Goal: Task Accomplishment & Management: Manage account settings

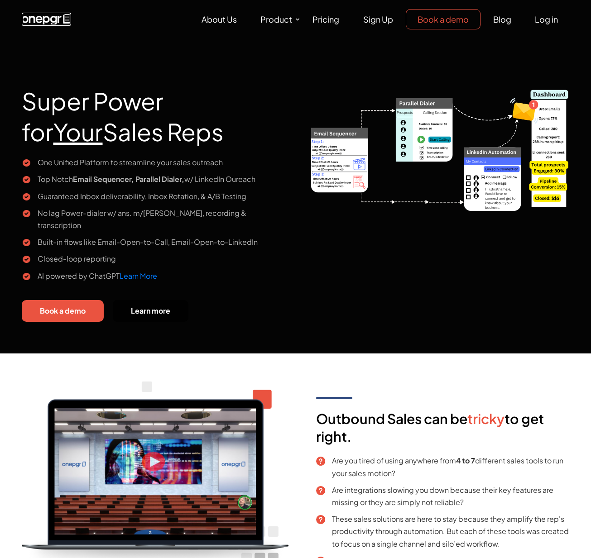
click at [51, 24] on img at bounding box center [46, 19] width 49 height 13
click at [52, 18] on img at bounding box center [46, 19] width 49 height 13
click at [51, 22] on img at bounding box center [46, 19] width 49 height 13
click at [538, 13] on link "Log in" at bounding box center [546, 19] width 46 height 19
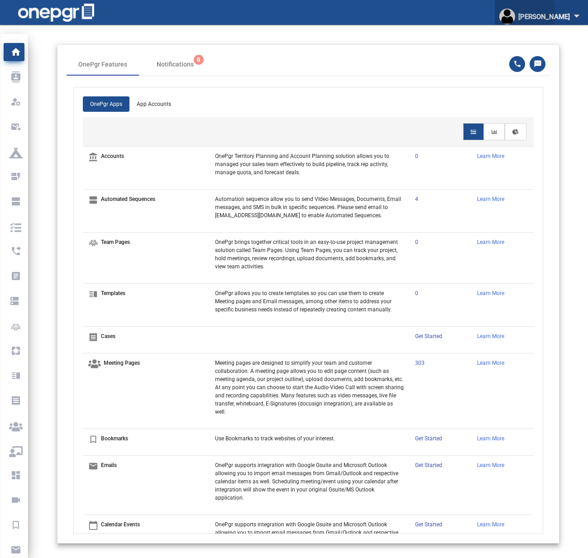
click at [515, 14] on img "button" at bounding box center [507, 17] width 16 height 16
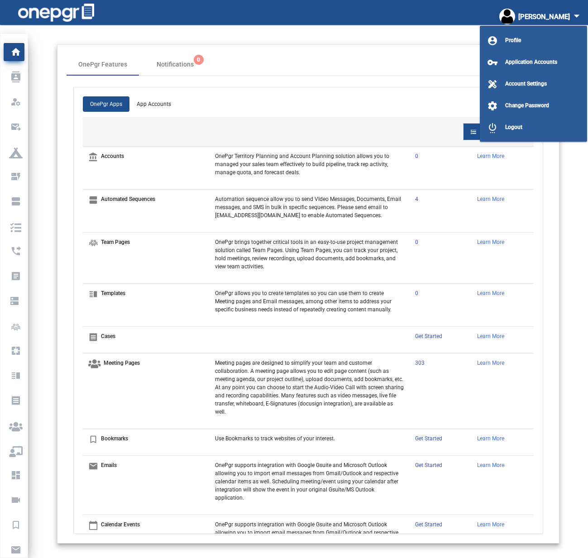
click at [212, 35] on div at bounding box center [294, 279] width 588 height 558
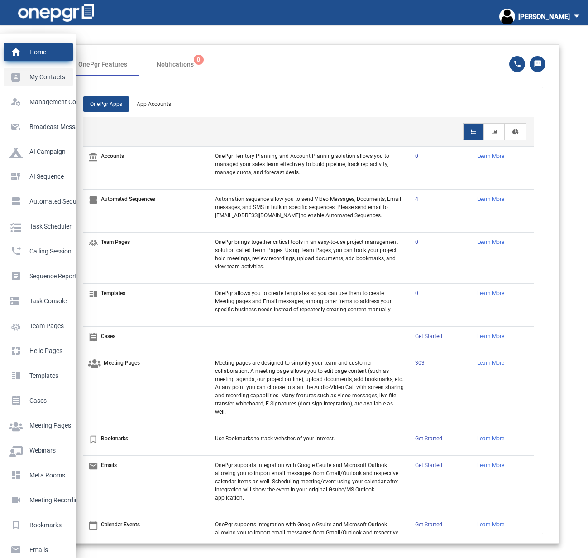
click at [14, 74] on p "My Contacts" at bounding box center [36, 77] width 55 height 14
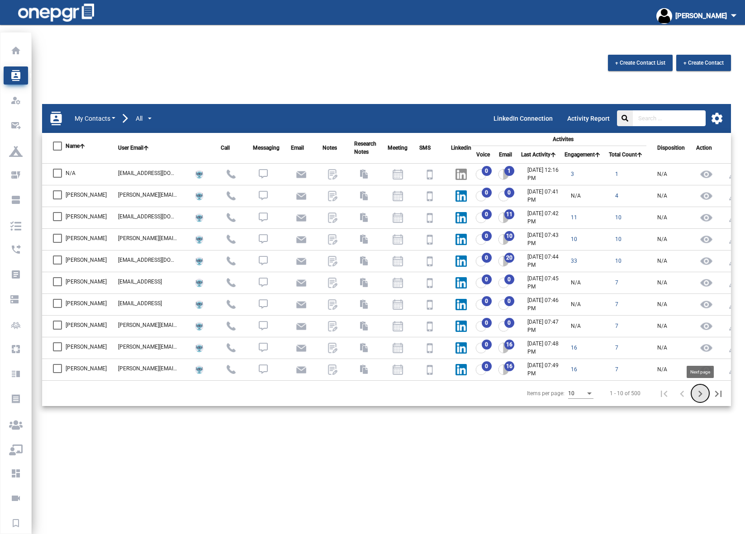
click at [587, 395] on icon "Next page" at bounding box center [700, 394] width 13 height 13
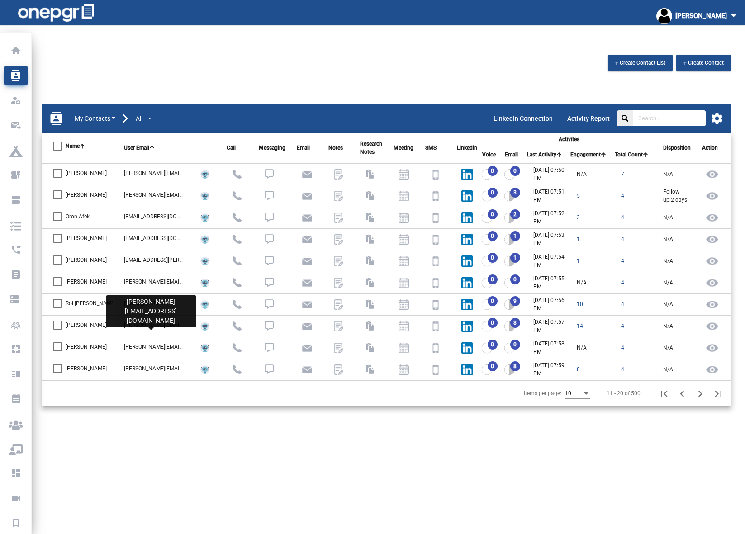
click at [157, 325] on div "jonathan.amit@volumez.com" at bounding box center [154, 325] width 60 height 8
click at [508, 324] on img at bounding box center [509, 326] width 11 height 11
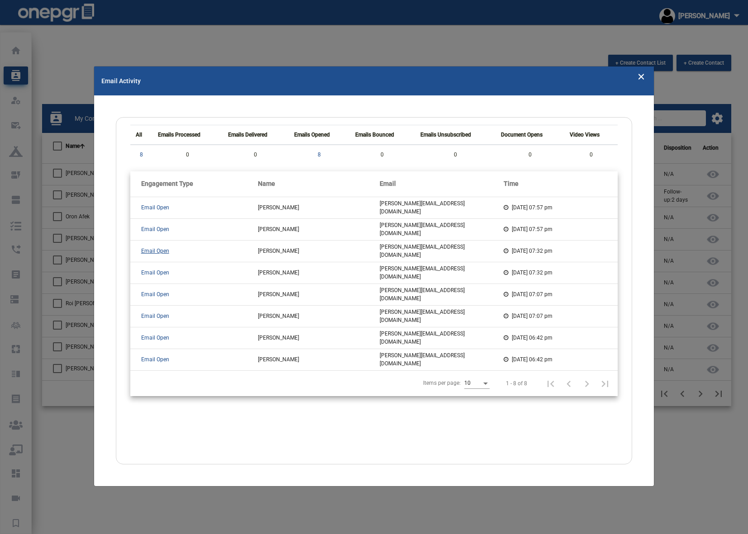
click at [150, 250] on span "Email Open" at bounding box center [155, 251] width 28 height 6
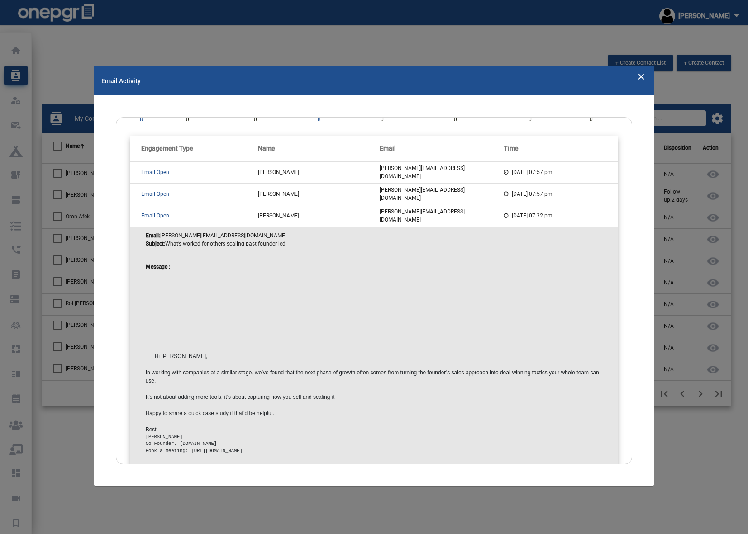
scroll to position [34, 0]
click at [151, 182] on td "Email Open" at bounding box center [194, 173] width 128 height 22
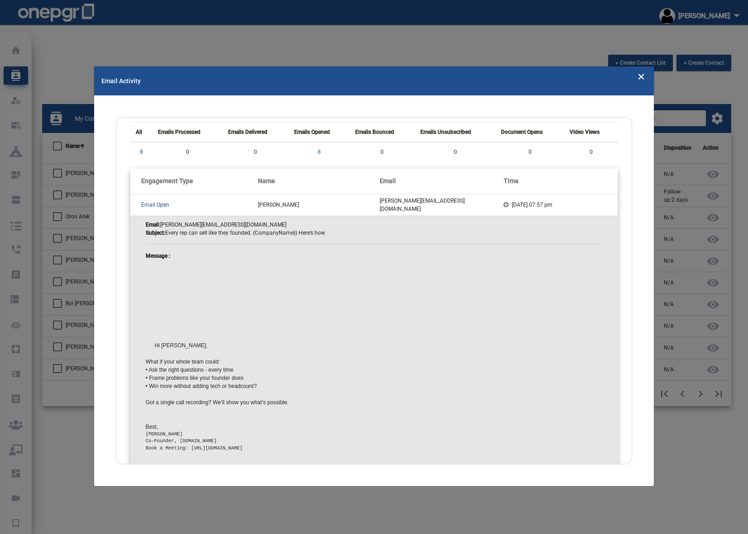
scroll to position [0, 0]
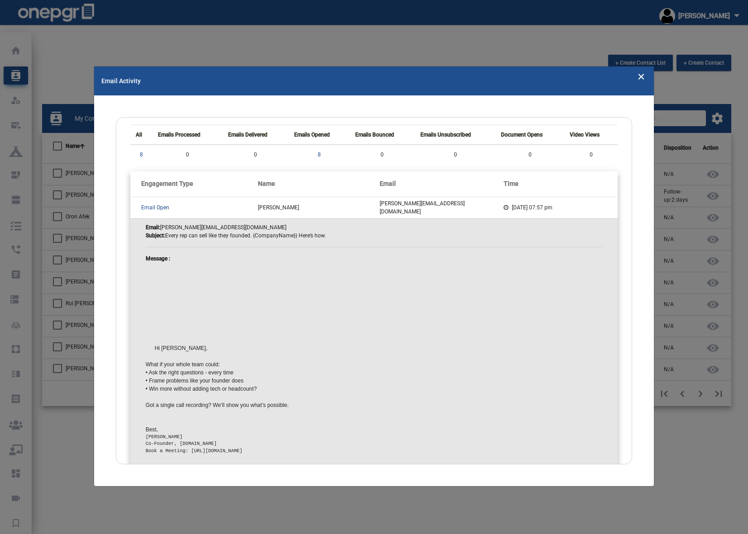
click at [118, 159] on div "All Emails Processed Emails Delivered Emails Opened Emails Bounced Emails Unsub…" at bounding box center [374, 291] width 517 height 348
click at [106, 195] on div "Email Activity All Emails Processed Emails Delivered Emails Opened Emails Bounc…" at bounding box center [374, 266] width 560 height 398
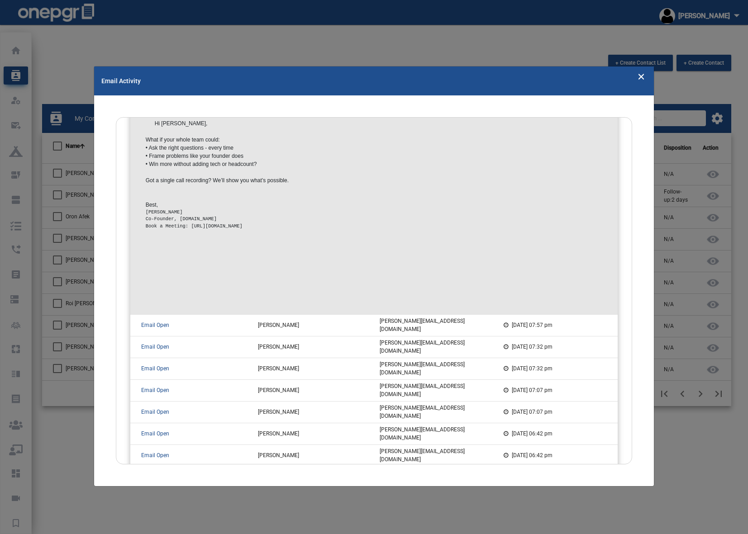
scroll to position [229, 0]
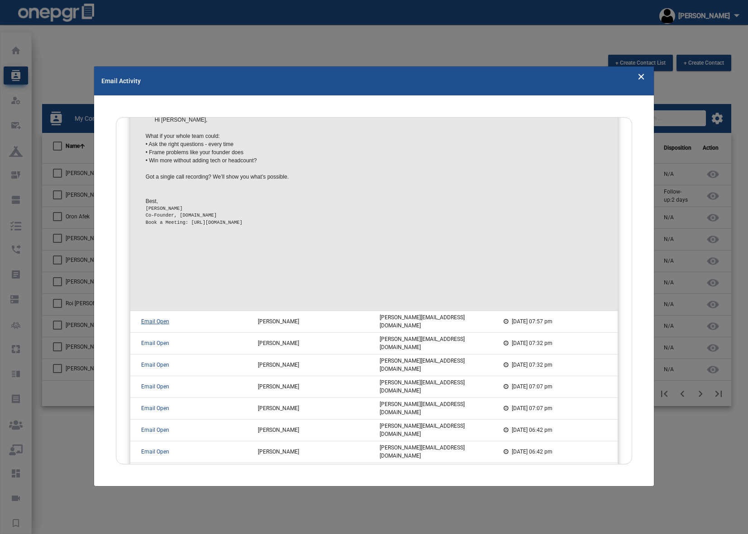
click at [154, 322] on span "Email Open" at bounding box center [155, 322] width 28 height 6
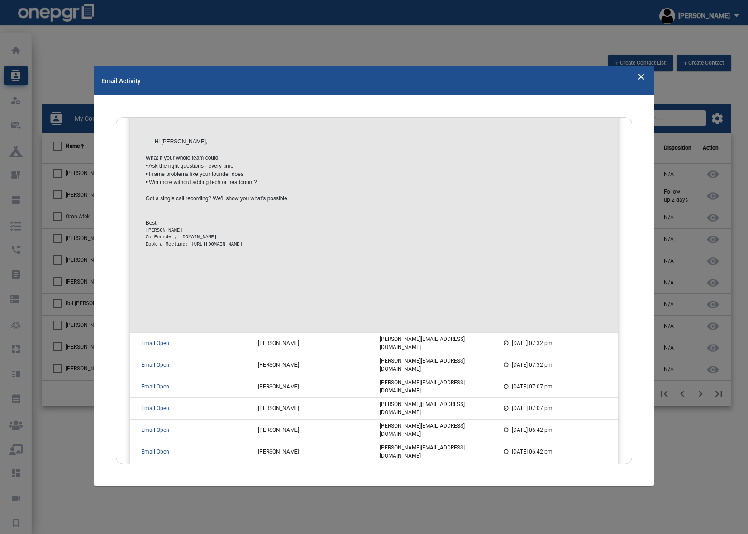
scroll to position [0, 0]
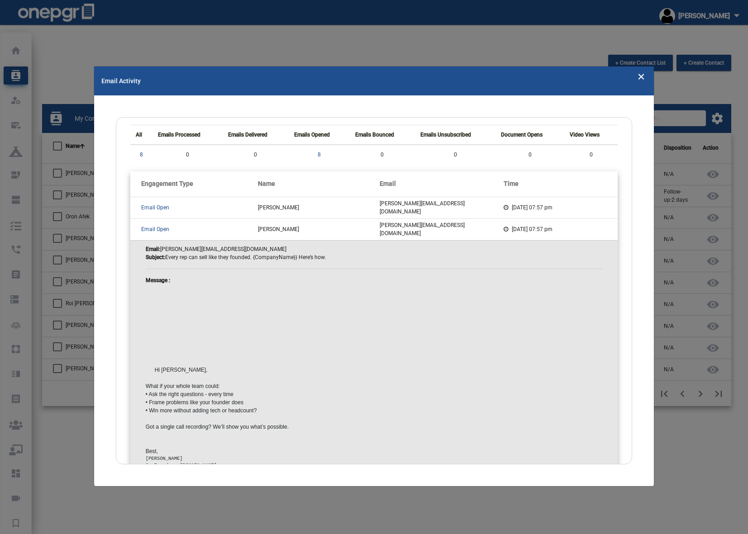
click at [101, 257] on div "Email Activity All Emails Processed Emails Delivered Emails Opened Emails Bounc…" at bounding box center [374, 266] width 560 height 398
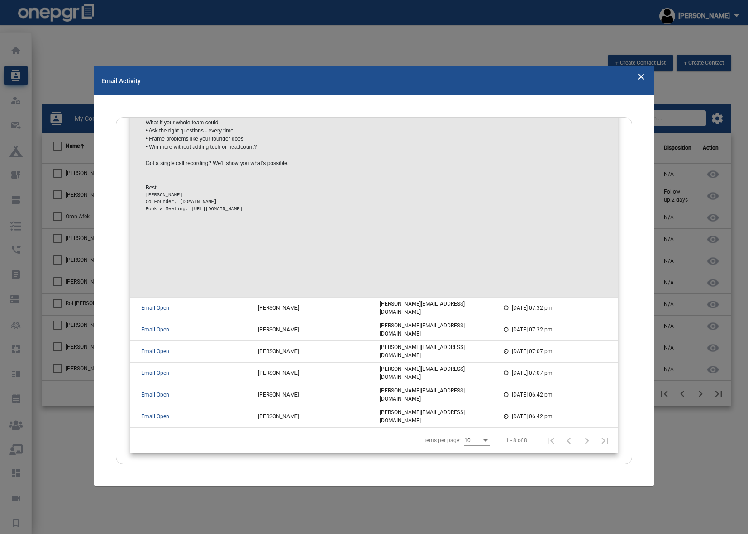
scroll to position [282, 0]
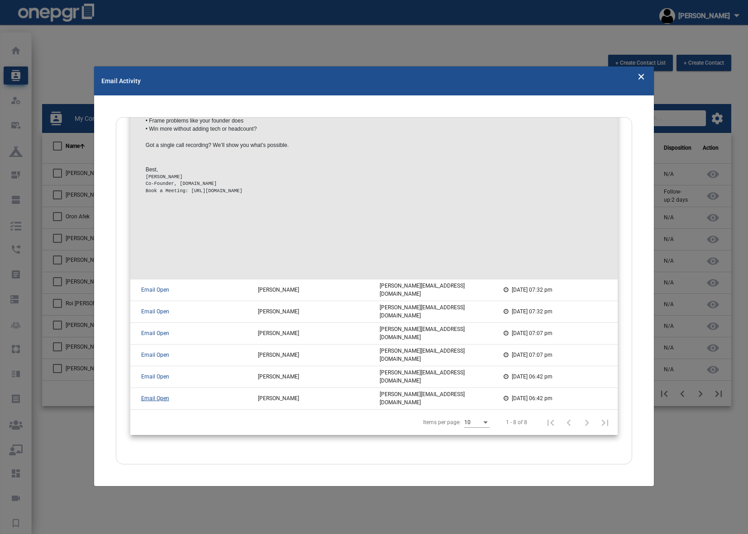
click at [146, 399] on span "Email Open" at bounding box center [155, 399] width 28 height 6
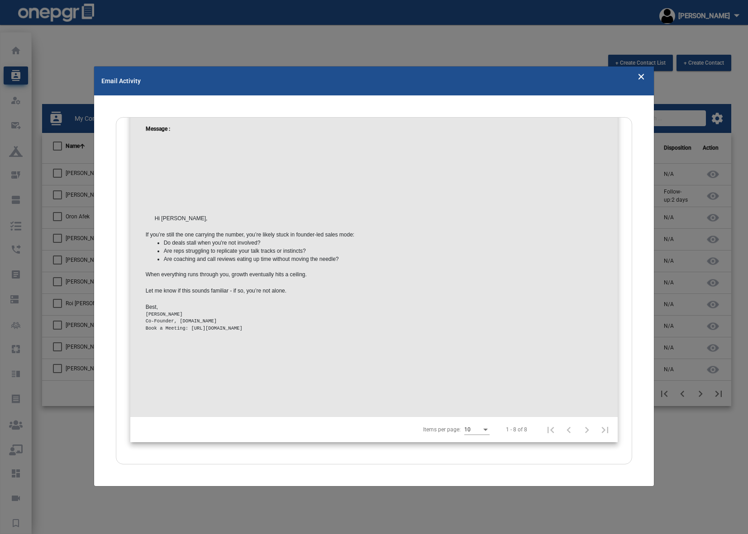
scroll to position [0, 0]
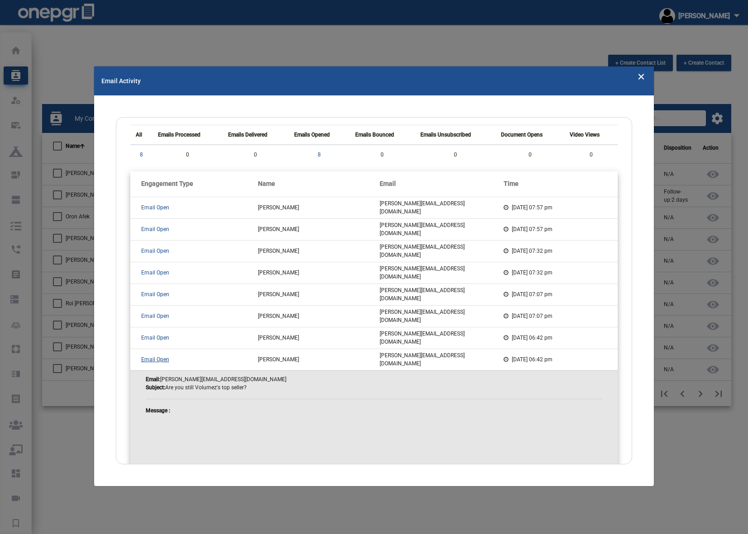
click at [148, 358] on span "Email Open" at bounding box center [155, 360] width 28 height 6
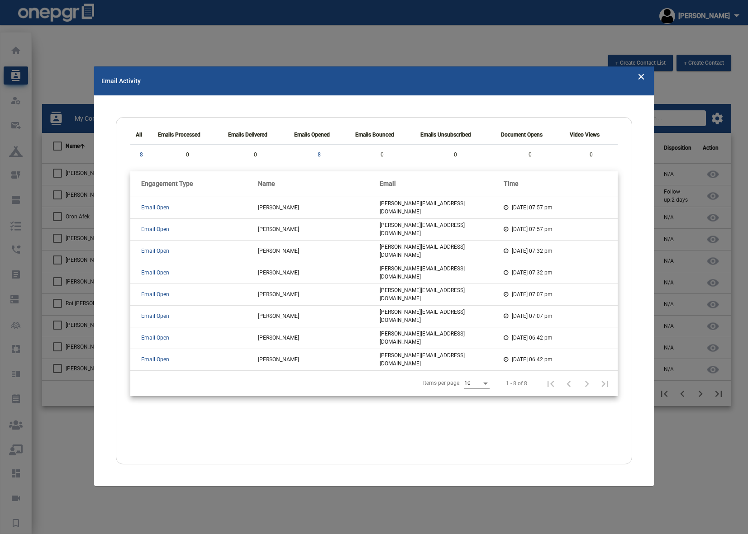
click at [148, 358] on span "Email Open" at bounding box center [155, 360] width 28 height 6
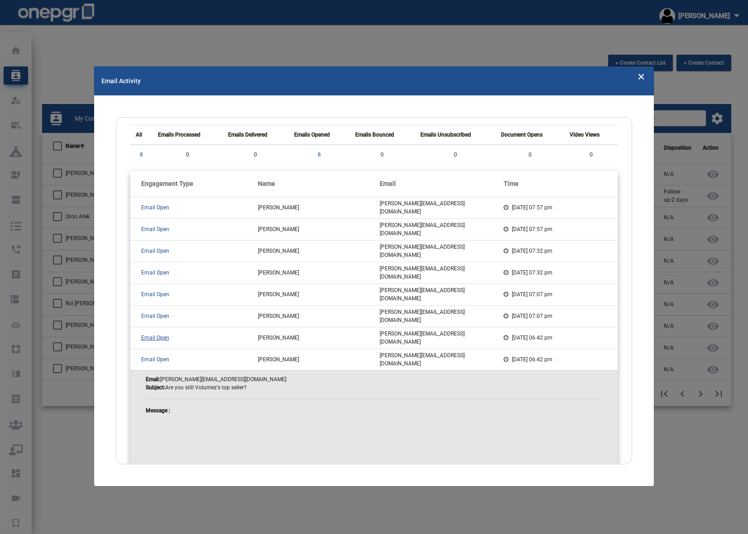
click at [150, 336] on span "Email Open" at bounding box center [155, 338] width 28 height 6
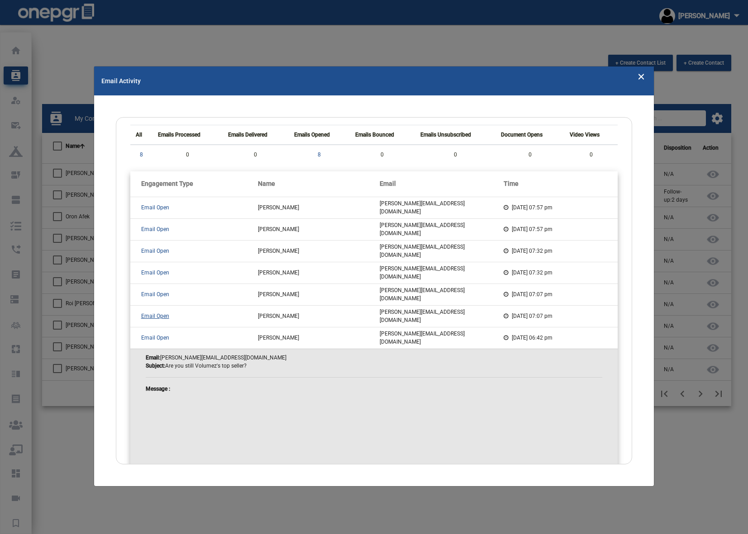
click at [150, 314] on span "Email Open" at bounding box center [155, 316] width 28 height 6
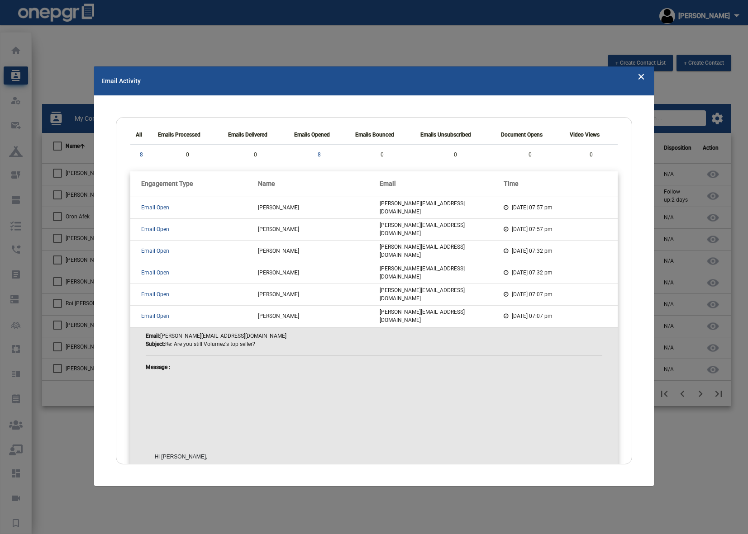
click at [109, 334] on div "Email Activity All Emails Processed Emails Delivered Emails Opened Emails Bounc…" at bounding box center [374, 266] width 560 height 398
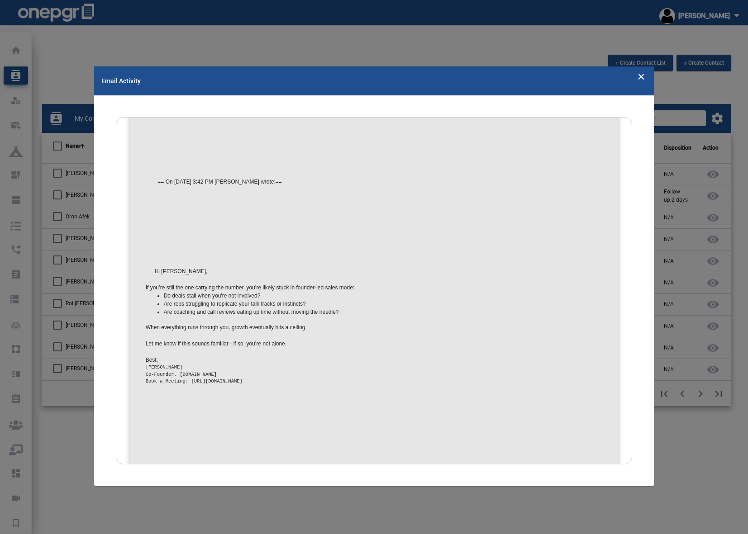
scroll to position [434, 0]
click at [587, 76] on icon "Close" at bounding box center [641, 76] width 8 height 14
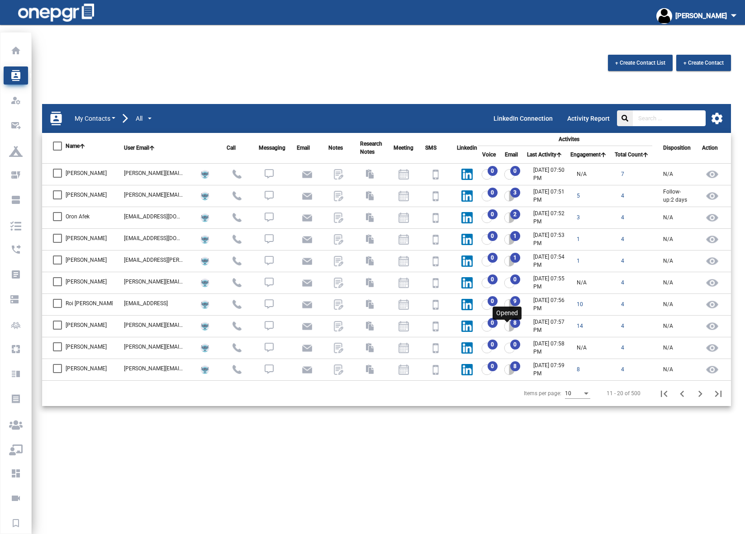
click at [506, 327] on img at bounding box center [509, 326] width 11 height 11
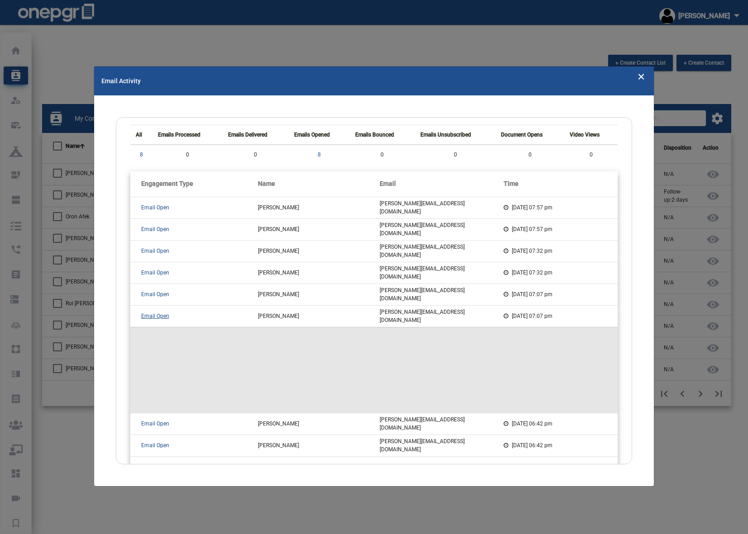
click at [149, 314] on span "Email Open" at bounding box center [155, 316] width 28 height 6
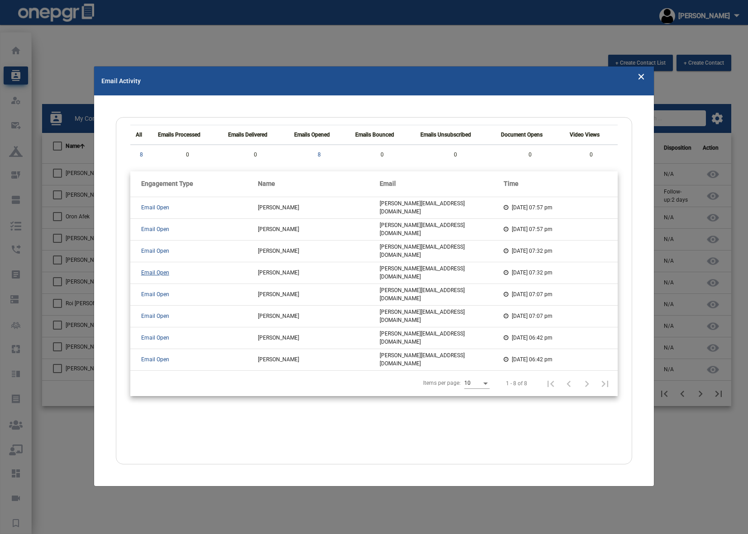
click at [144, 272] on span "Email Open" at bounding box center [155, 273] width 28 height 6
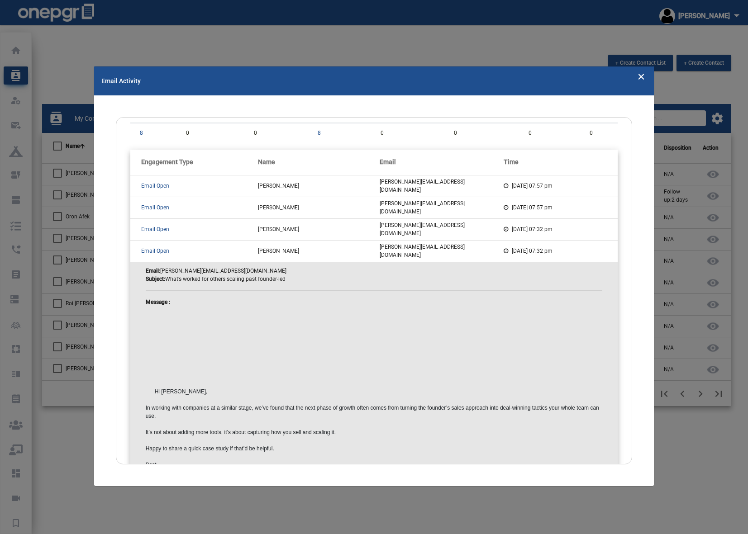
scroll to position [0, 0]
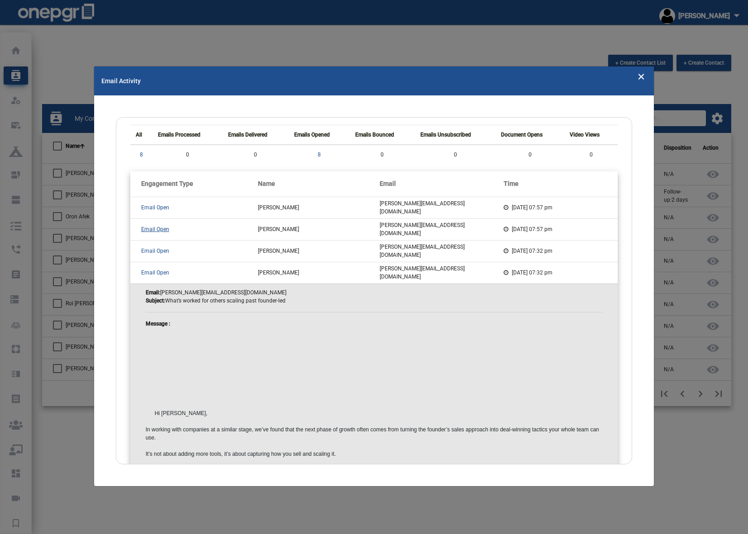
click at [155, 228] on span "Email Open" at bounding box center [155, 229] width 28 height 6
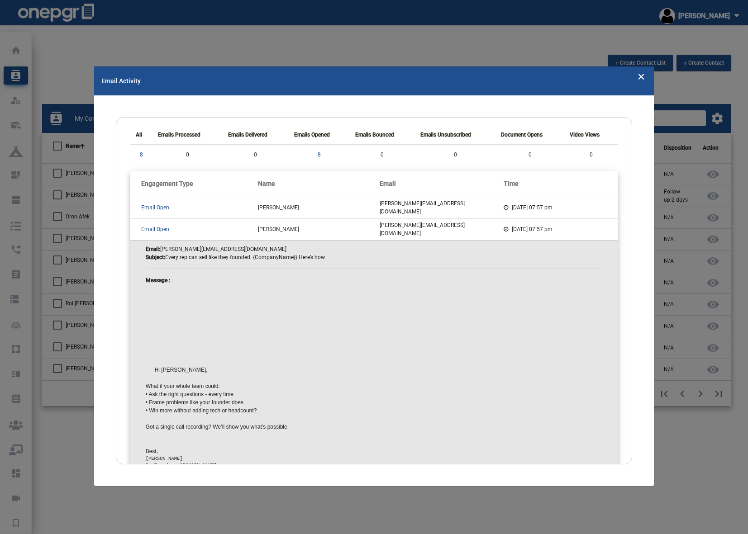
click at [153, 208] on span "Email Open" at bounding box center [155, 208] width 28 height 6
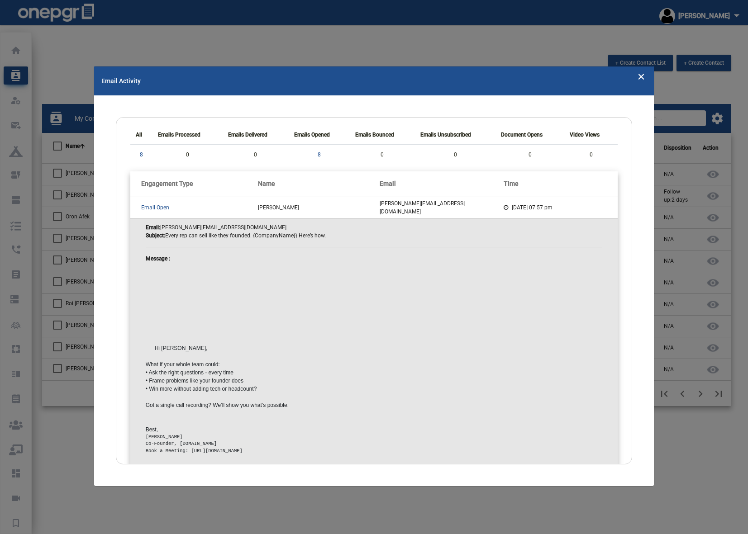
click at [119, 213] on div "All Emails Processed Emails Delivered Emails Opened Emails Bounced Emails Unsub…" at bounding box center [374, 291] width 517 height 348
click at [587, 430] on modal-container "Email Activity All Emails Processed Emails Delivered Emails Opened Emails Bounc…" at bounding box center [374, 267] width 748 height 534
click at [587, 75] on icon "Close" at bounding box center [641, 76] width 8 height 14
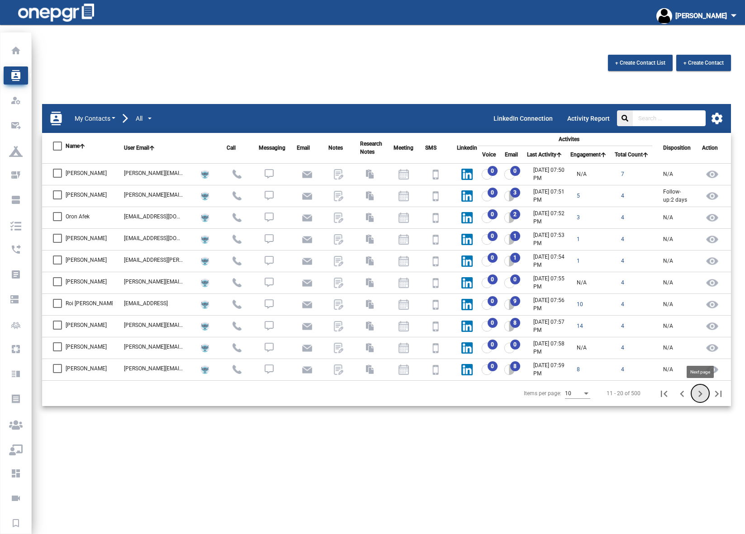
click at [587, 393] on icon "Next page" at bounding box center [700, 394] width 13 height 13
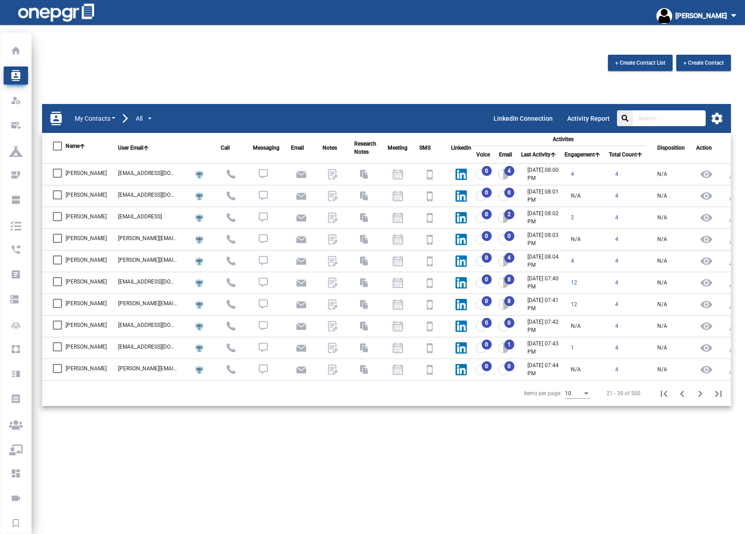
click at [587, 119] on mat-icon "settings" at bounding box center [717, 119] width 14 height 14
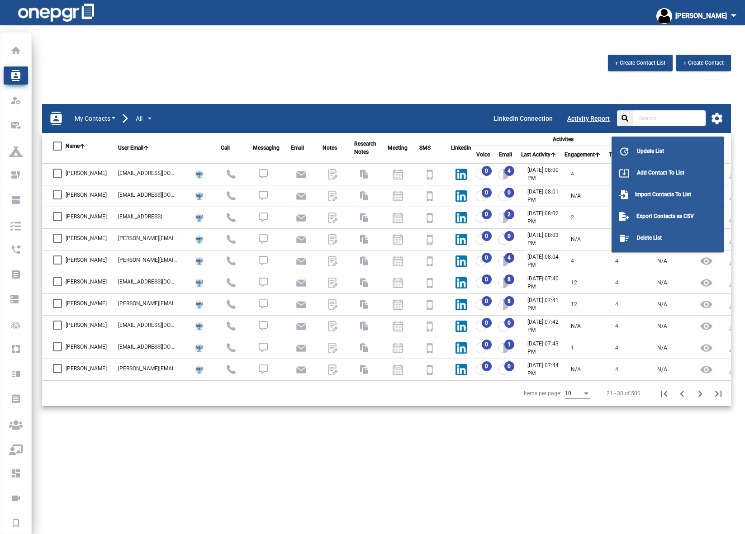
click at [587, 117] on div at bounding box center [372, 267] width 745 height 534
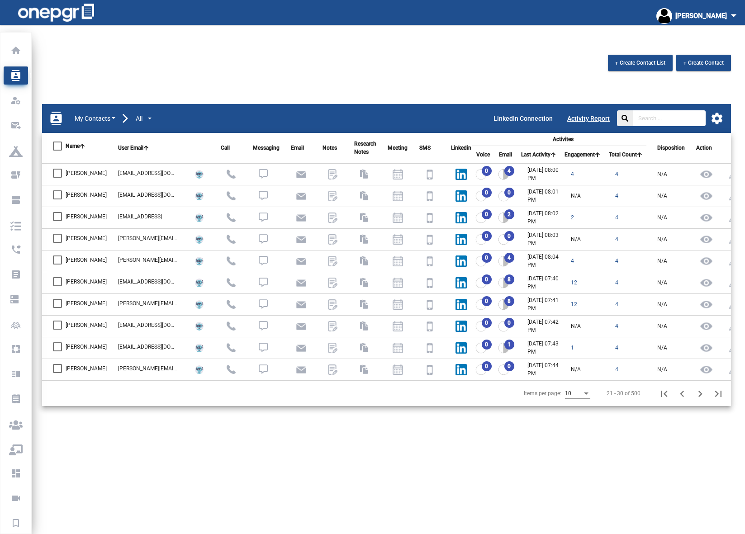
click at [587, 119] on p "Activity Report" at bounding box center [588, 118] width 43 height 14
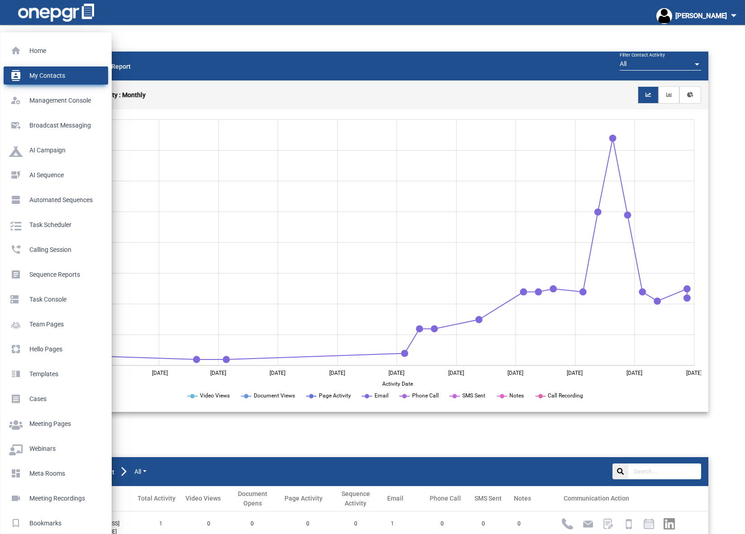
click at [48, 77] on p "My Contacts" at bounding box center [54, 76] width 90 height 14
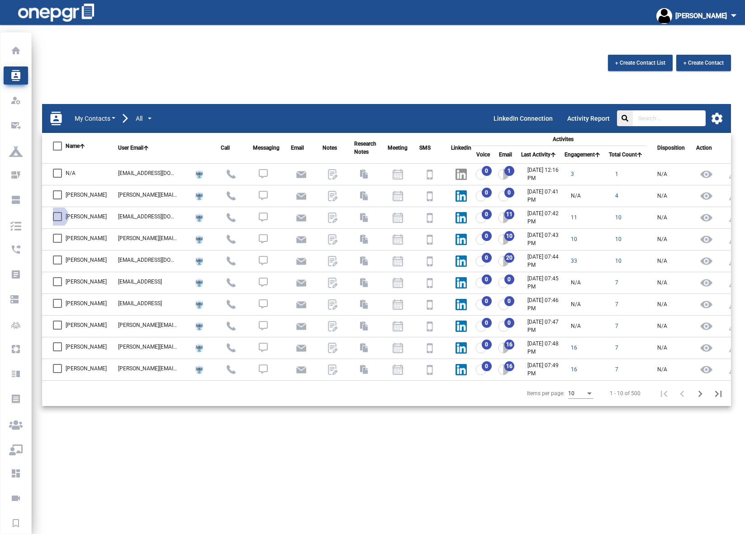
click at [83, 217] on span "Priyanka Aash" at bounding box center [86, 216] width 41 height 11
click at [57, 221] on input "Priyanka Aash" at bounding box center [57, 221] width 0 height 0
click at [62, 217] on div at bounding box center [57, 216] width 9 height 9
click at [57, 221] on input "Priyanka Aash" at bounding box center [57, 221] width 0 height 0
checkbox input "false"
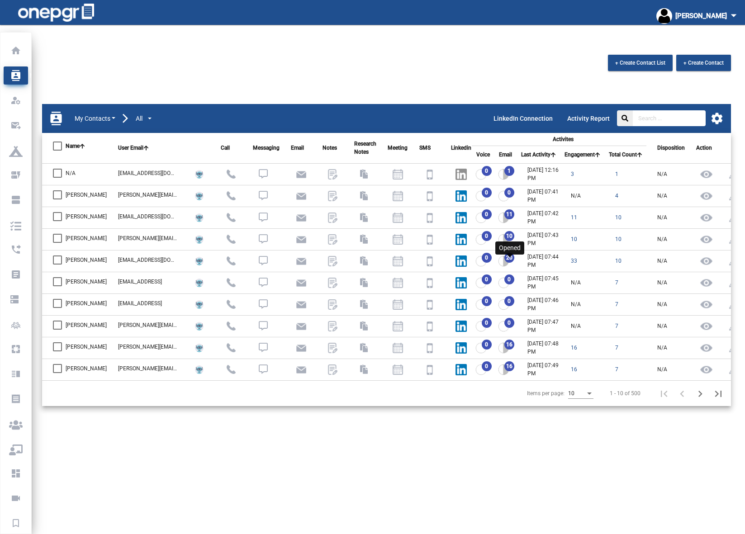
click at [510, 257] on img at bounding box center [503, 261] width 11 height 11
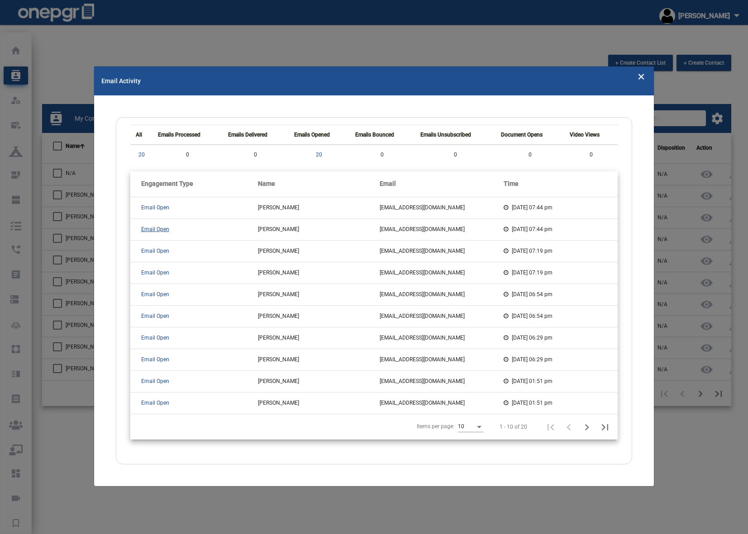
click at [155, 230] on span "Email Open" at bounding box center [155, 229] width 28 height 6
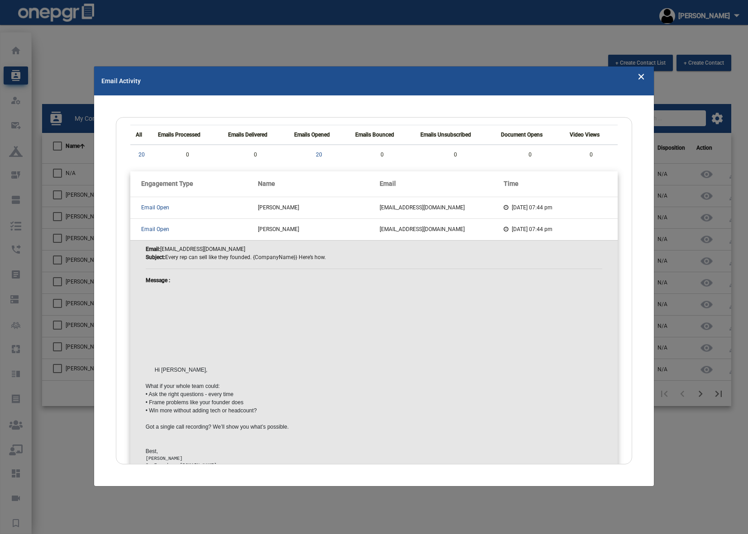
click at [105, 248] on div "Email Activity All Emails Processed Emails Delivered Emails Opened Emails Bounc…" at bounding box center [374, 266] width 560 height 398
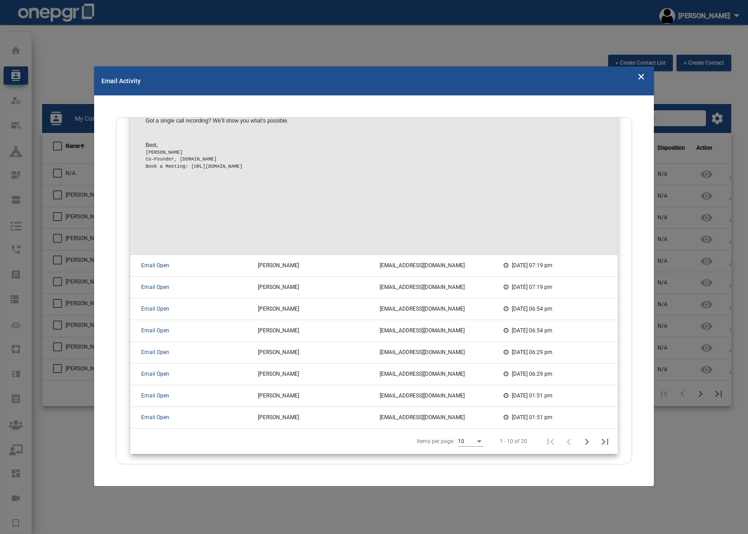
scroll to position [320, 0]
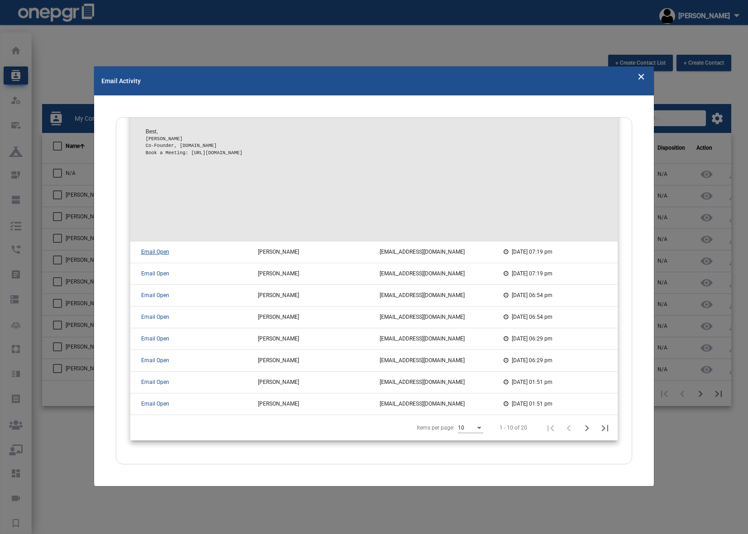
click at [154, 254] on span "Email Open" at bounding box center [155, 252] width 28 height 6
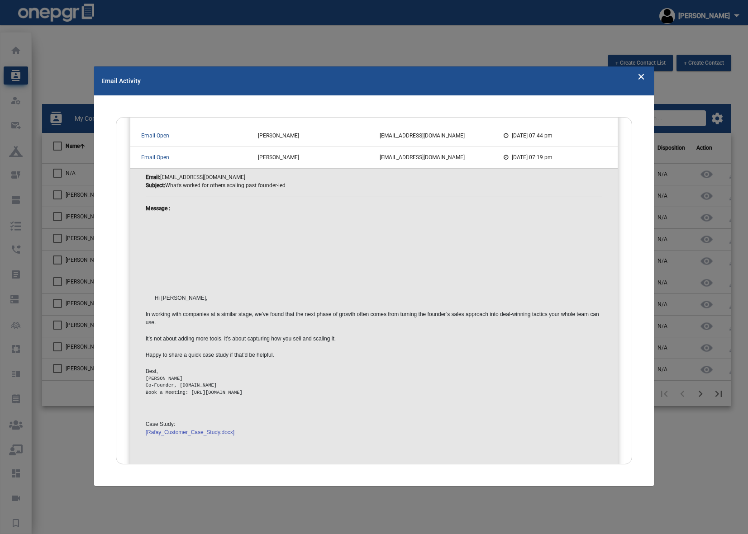
scroll to position [96, 0]
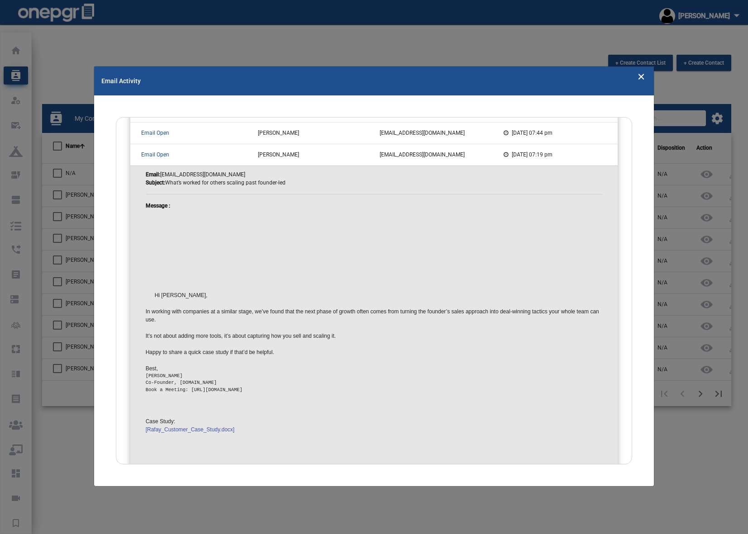
drag, startPoint x: 277, startPoint y: 351, endPoint x: 129, endPoint y: 356, distance: 147.2
click at [129, 356] on div "Engagement Type Name Email Time Email Open Michael D Abramoff abramoff@digitald…" at bounding box center [374, 388] width 501 height 627
click at [283, 367] on pre "Hi Michael D, In working with companies at a similar stage, we’ve found that th…" at bounding box center [374, 350] width 457 height 281
drag, startPoint x: 189, startPoint y: 391, endPoint x: 320, endPoint y: 390, distance: 131.2
click at [322, 390] on pre "Dawn Poulos Co-Founder, Covisio.com Book a Meeting: https://pages.onepgr.com/se…" at bounding box center [374, 383] width 457 height 21
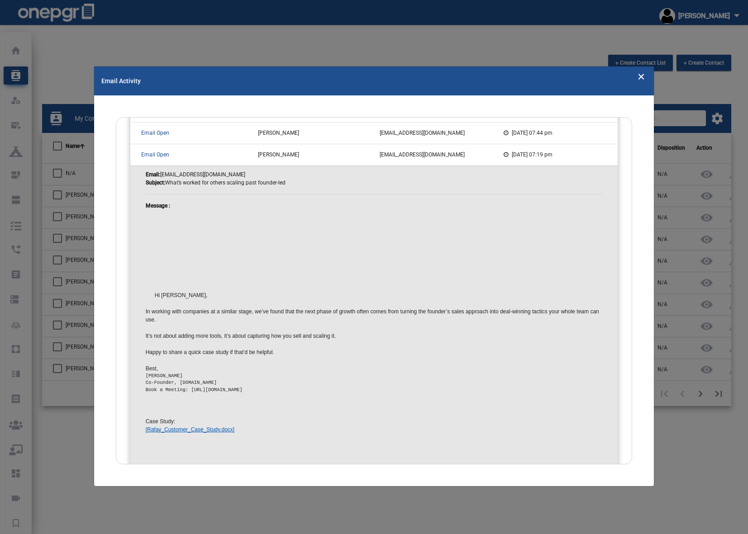
click at [225, 430] on link "[Rafay_Customer_Case_Study.docx]" at bounding box center [190, 430] width 89 height 6
click at [587, 75] on icon "Close" at bounding box center [641, 76] width 8 height 14
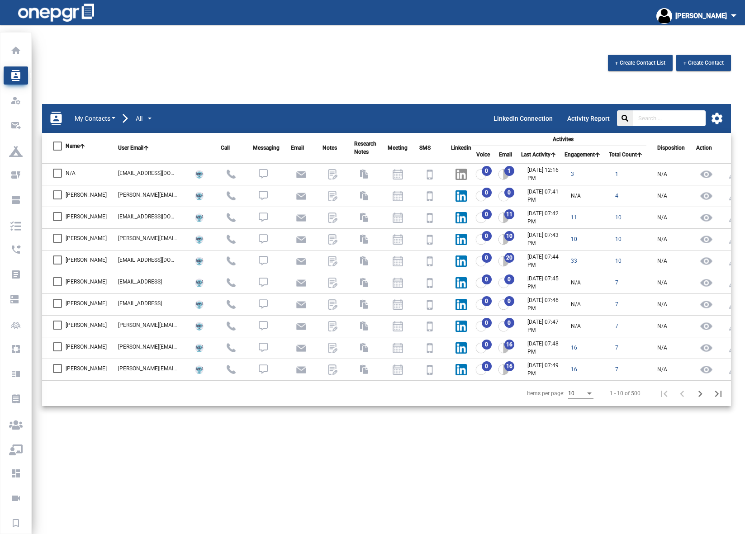
click at [516, 343] on div "16" at bounding box center [507, 348] width 18 height 11
click at [516, 345] on div "16" at bounding box center [507, 348] width 18 height 11
click at [91, 347] on span "Vincenzo Acinapura" at bounding box center [86, 347] width 41 height 11
click at [57, 352] on input "Vincenzo Acinapura" at bounding box center [57, 352] width 0 height 0
click at [55, 348] on div at bounding box center [57, 347] width 9 height 9
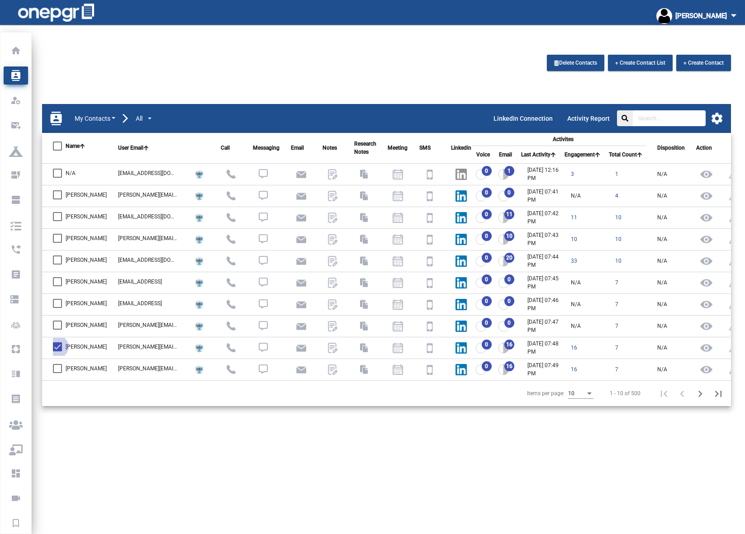
click at [57, 352] on input "Vincenzo Acinapura" at bounding box center [57, 352] width 0 height 0
checkbox input "false"
click at [510, 345] on img at bounding box center [503, 348] width 11 height 11
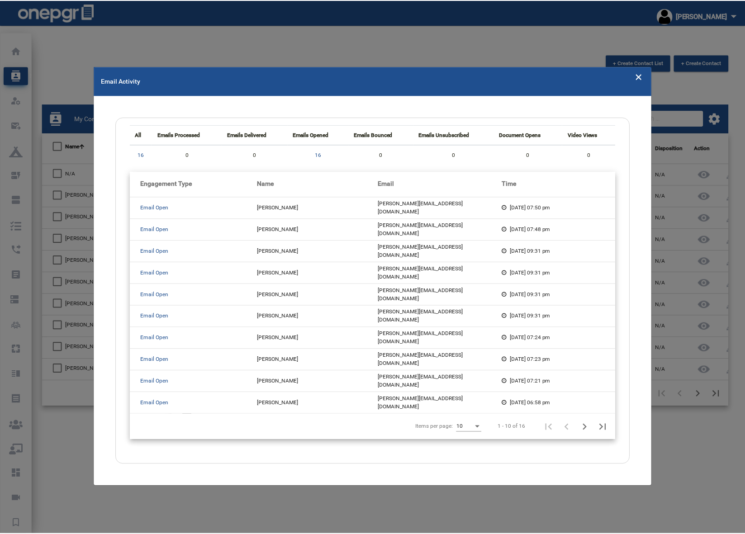
scroll to position [5, 0]
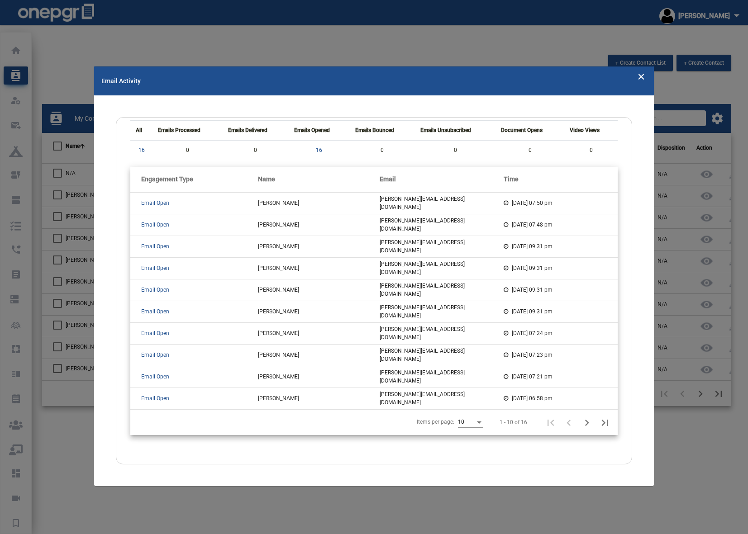
click at [587, 77] on icon "Close" at bounding box center [641, 76] width 8 height 14
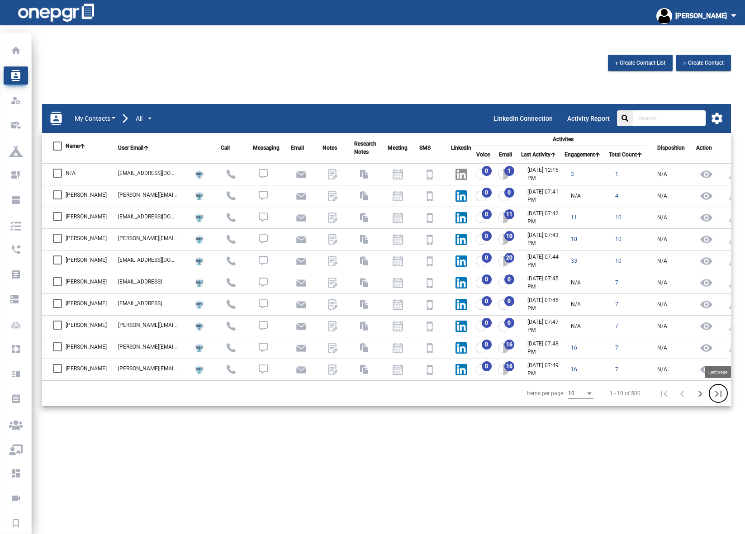
click at [587, 392] on icon "Last page" at bounding box center [718, 394] width 13 height 13
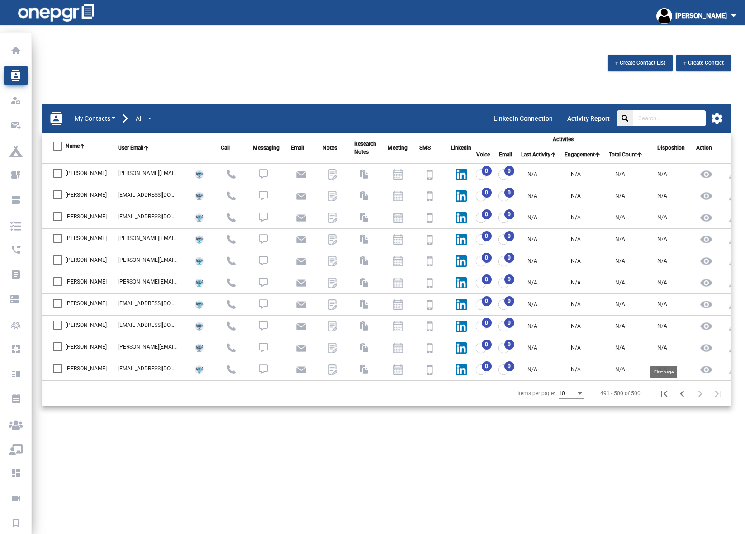
drag, startPoint x: 654, startPoint y: 391, endPoint x: 663, endPoint y: 392, distance: 9.1
click at [587, 393] on div "491 - 500 of 500" at bounding box center [659, 394] width 138 height 22
click at [587, 392] on icon "First page" at bounding box center [664, 394] width 13 height 13
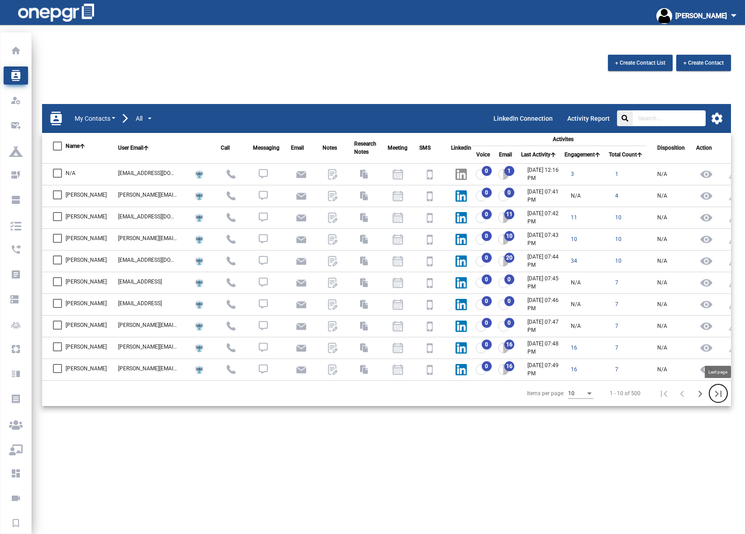
click at [587, 391] on icon "Last page" at bounding box center [718, 394] width 13 height 13
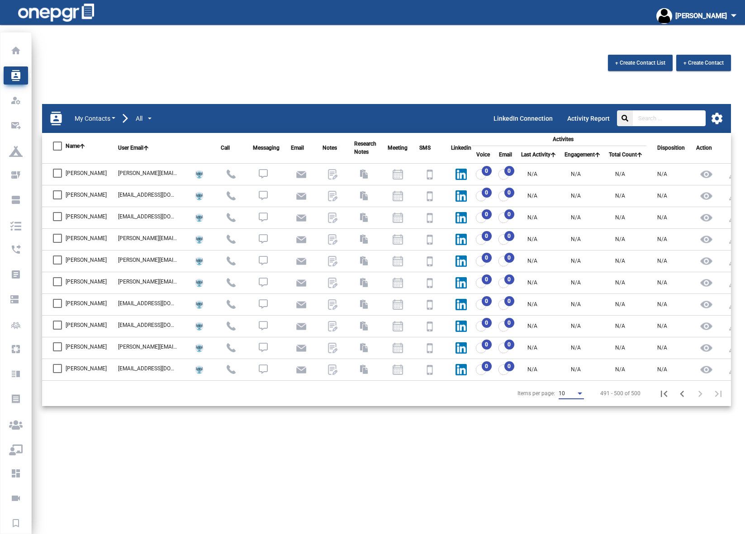
click at [582, 395] on div "Items per page:" at bounding box center [580, 394] width 5 height 2
click at [587, 394] on div at bounding box center [372, 267] width 745 height 534
click at [587, 394] on icon "First page" at bounding box center [664, 394] width 13 height 13
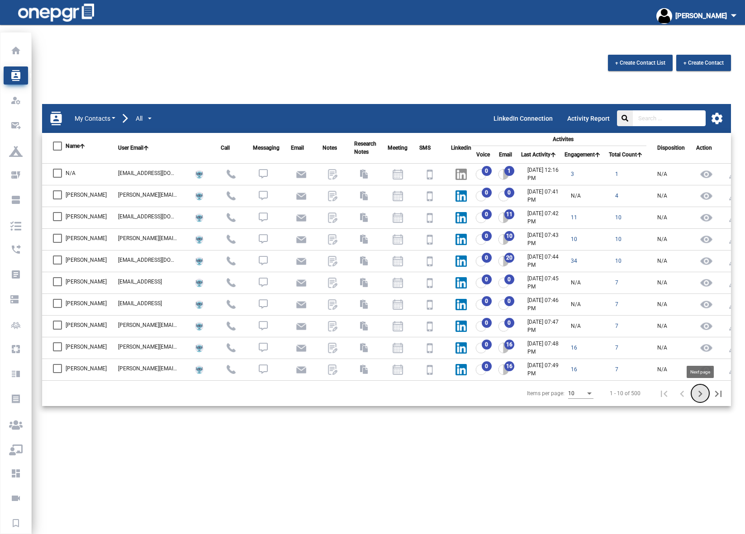
click at [587, 392] on icon "Next page" at bounding box center [700, 394] width 13 height 13
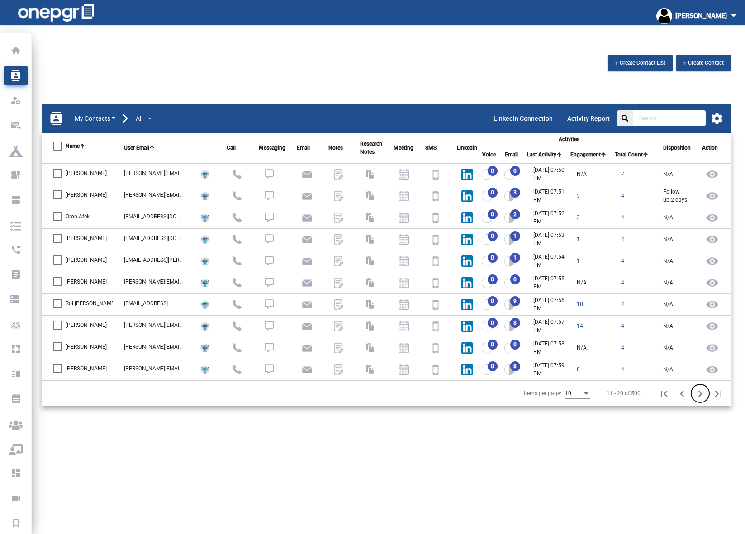
click at [587, 392] on icon "Next page" at bounding box center [700, 394] width 13 height 13
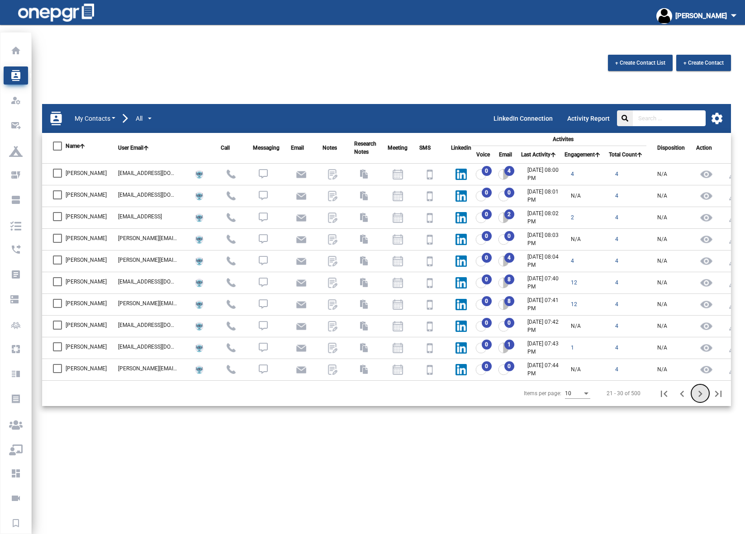
click at [587, 392] on icon "Next page" at bounding box center [700, 394] width 13 height 13
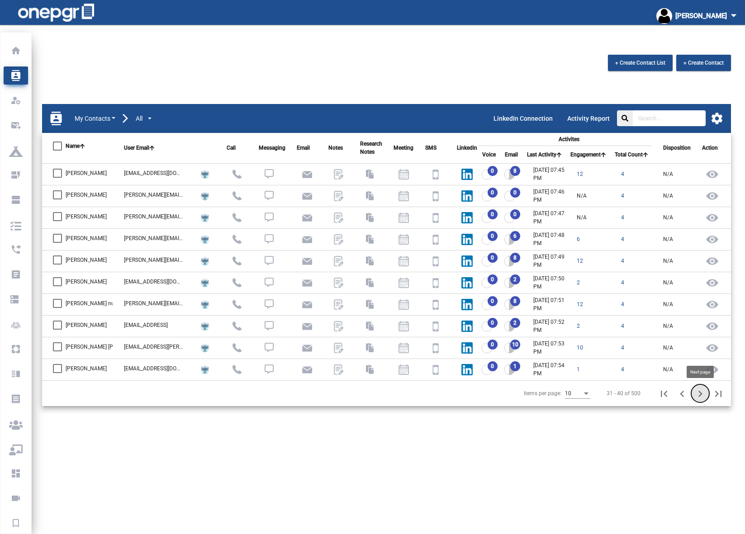
click at [587, 391] on icon "Next page" at bounding box center [700, 394] width 13 height 13
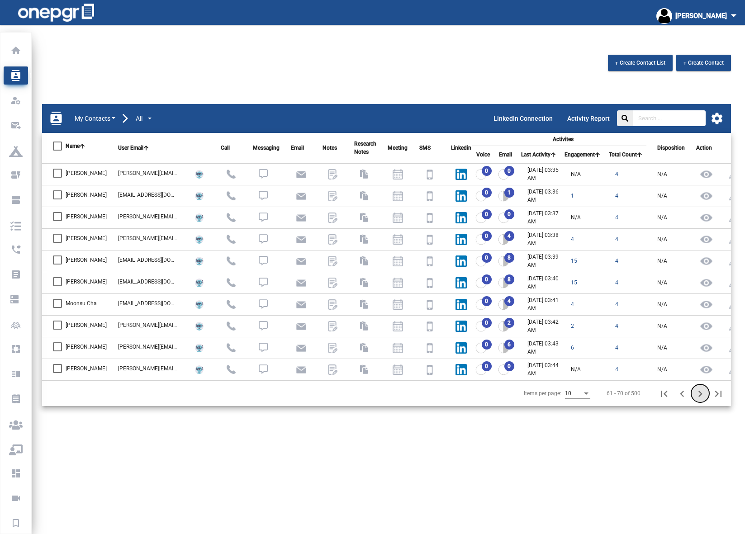
click at [587, 391] on icon "Next page" at bounding box center [700, 394] width 13 height 13
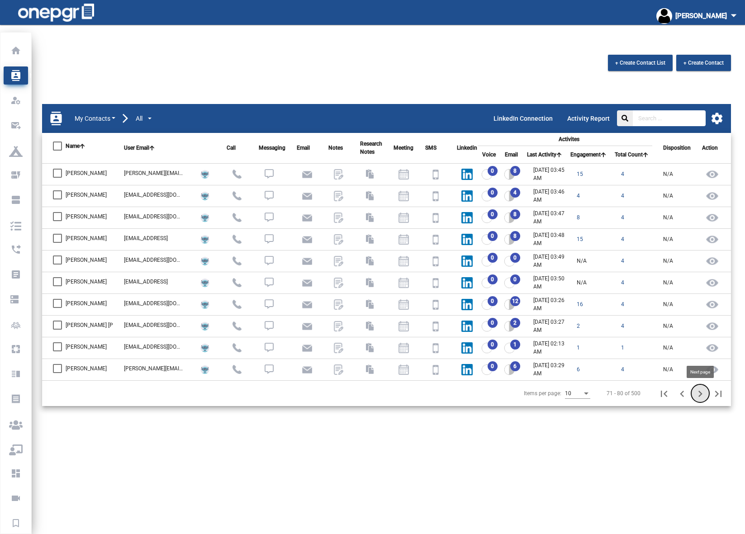
click at [587, 396] on icon "Next page" at bounding box center [701, 394] width 4 height 6
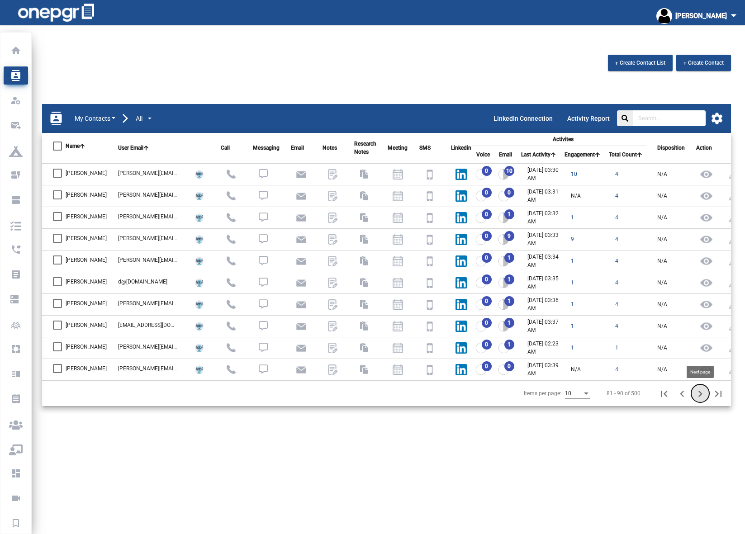
click at [587, 394] on icon "Next page" at bounding box center [700, 394] width 13 height 13
click at [587, 156] on icon at bounding box center [597, 154] width 5 height 5
click at [587, 154] on icon at bounding box center [597, 154] width 5 height 5
click at [583, 393] on div "Items per page:" at bounding box center [583, 394] width 5 height 2
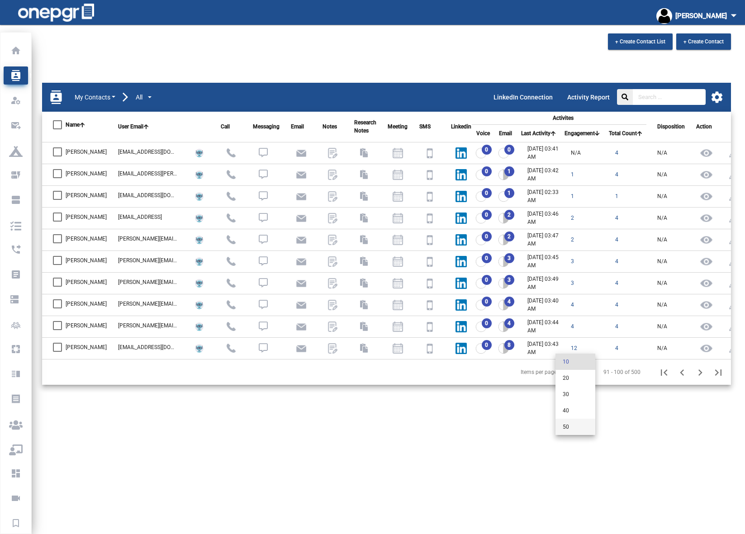
scroll to position [32, 0]
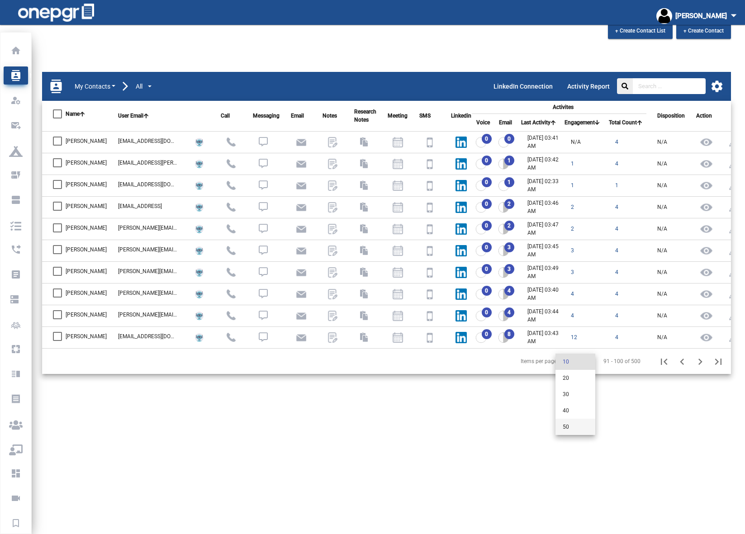
click at [566, 423] on span "50" at bounding box center [575, 427] width 25 height 16
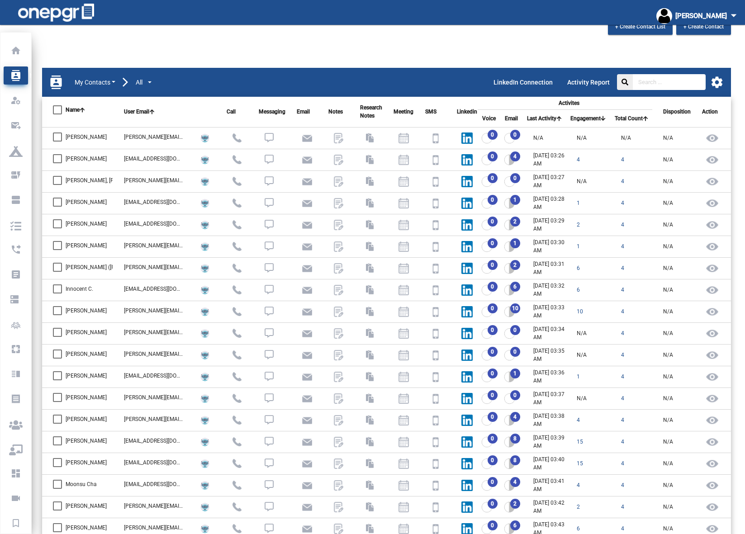
scroll to position [39, 0]
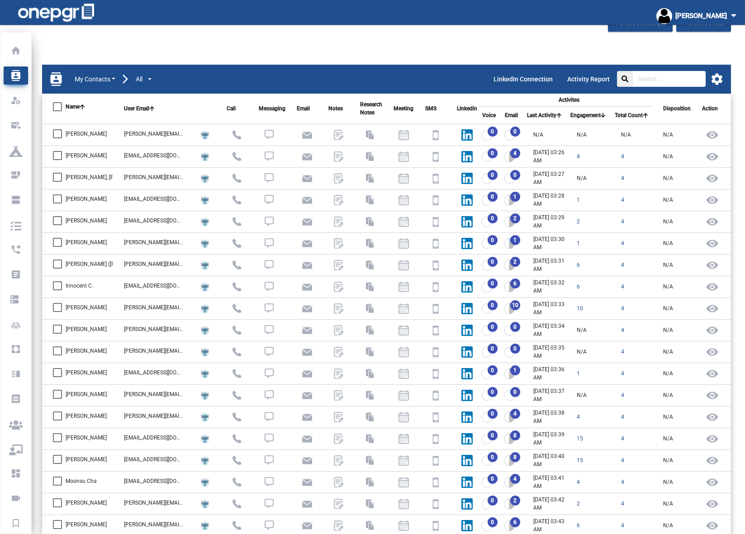
click at [587, 115] on icon at bounding box center [603, 115] width 5 height 5
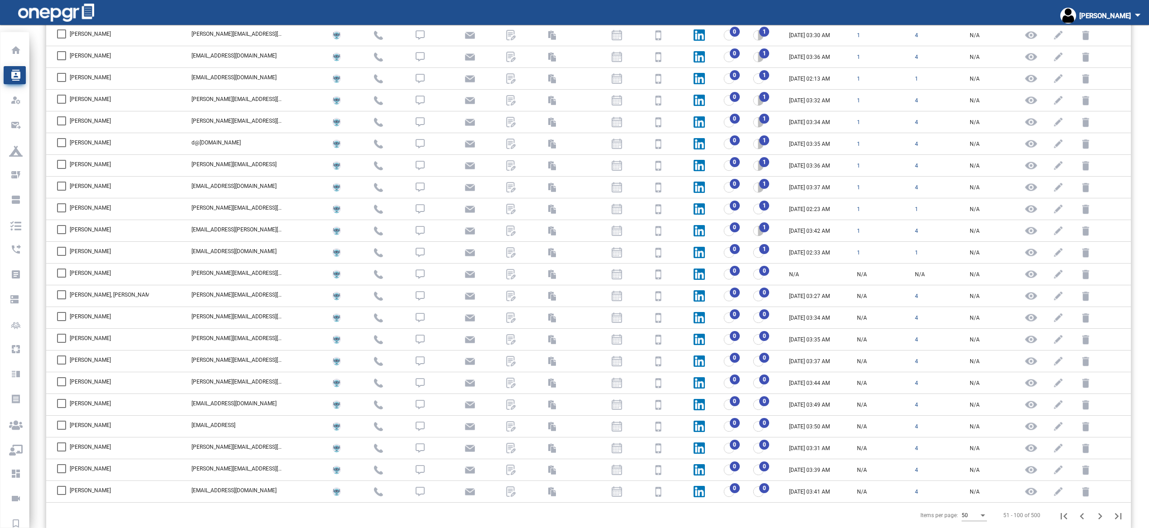
scroll to position [768, 0]
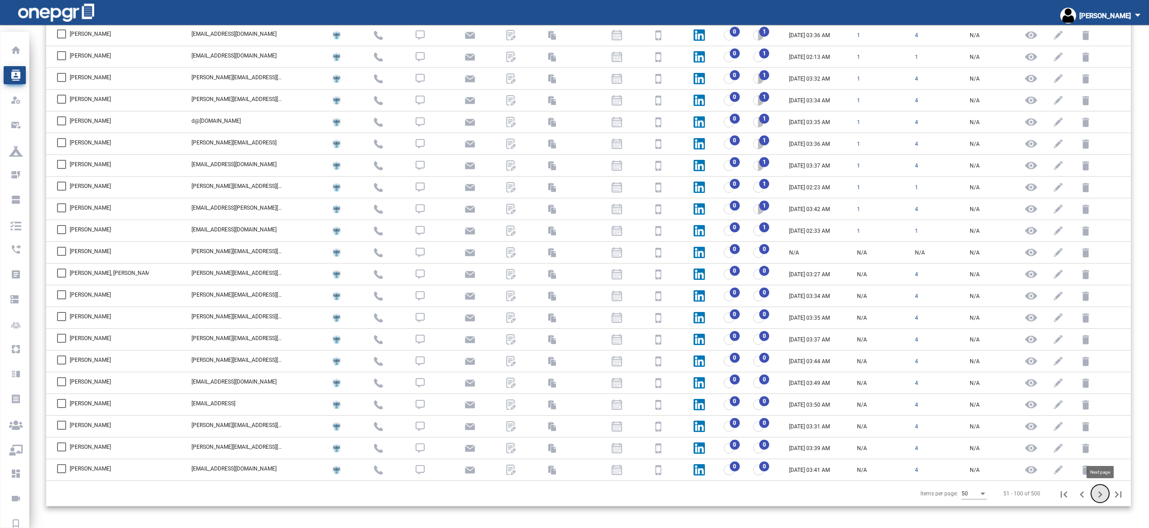
click at [587, 492] on icon "Next page" at bounding box center [1099, 494] width 13 height 13
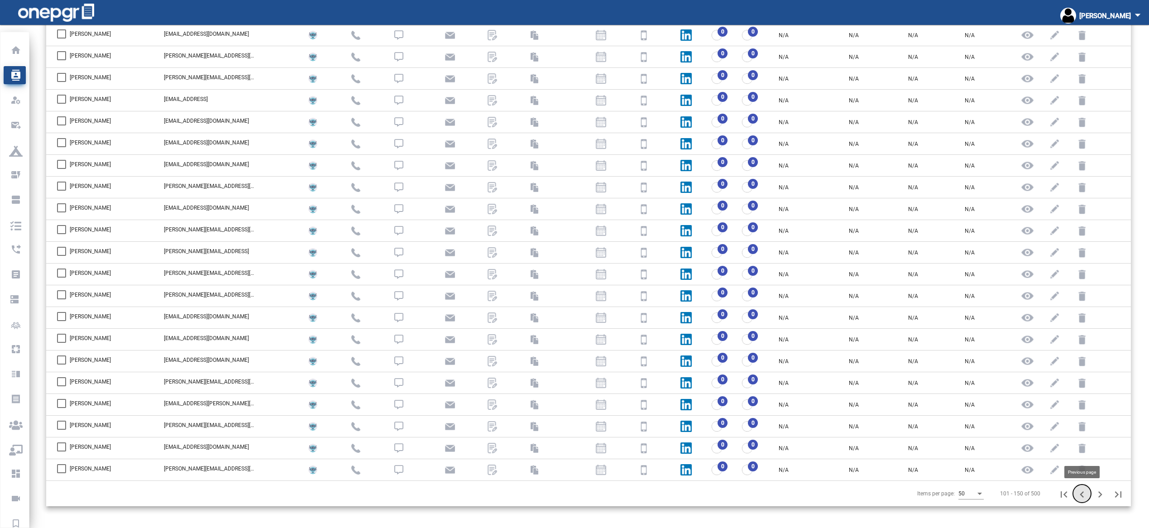
click at [587, 492] on icon "Previous page" at bounding box center [1081, 494] width 13 height 13
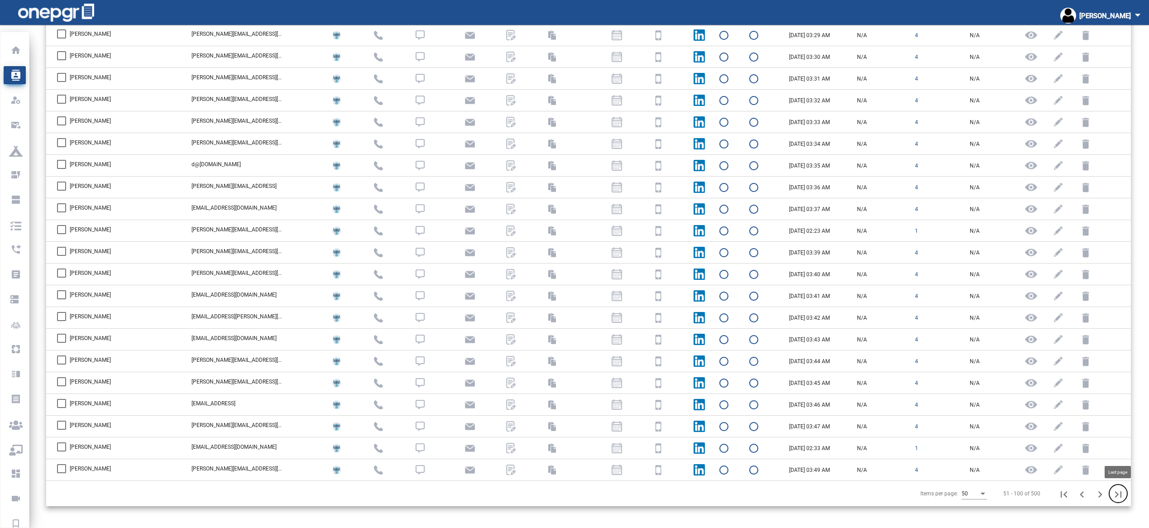
click at [587, 491] on icon "Last page" at bounding box center [1117, 494] width 13 height 13
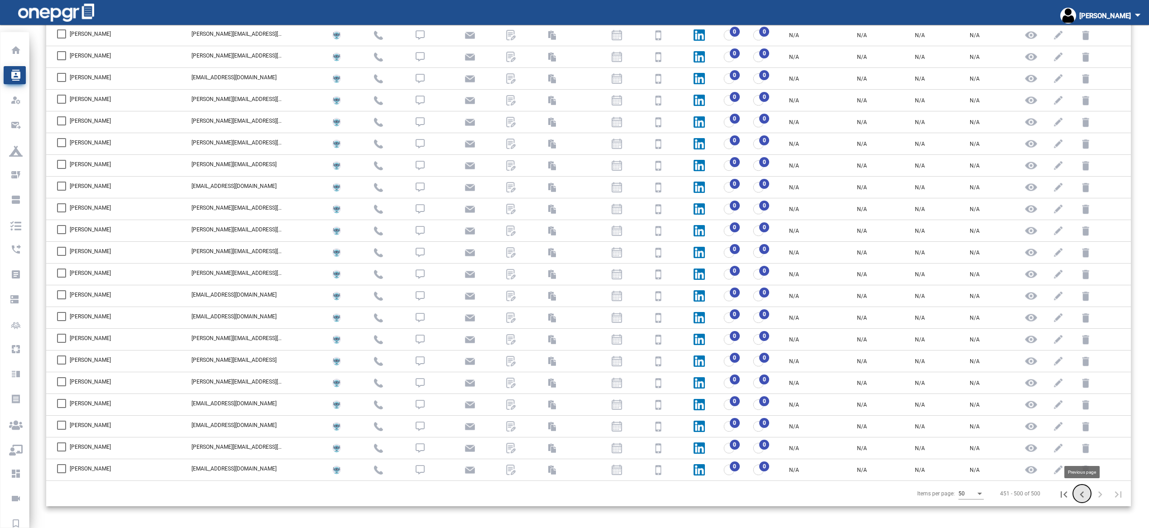
click at [587, 495] on icon "Previous page" at bounding box center [1082, 494] width 4 height 6
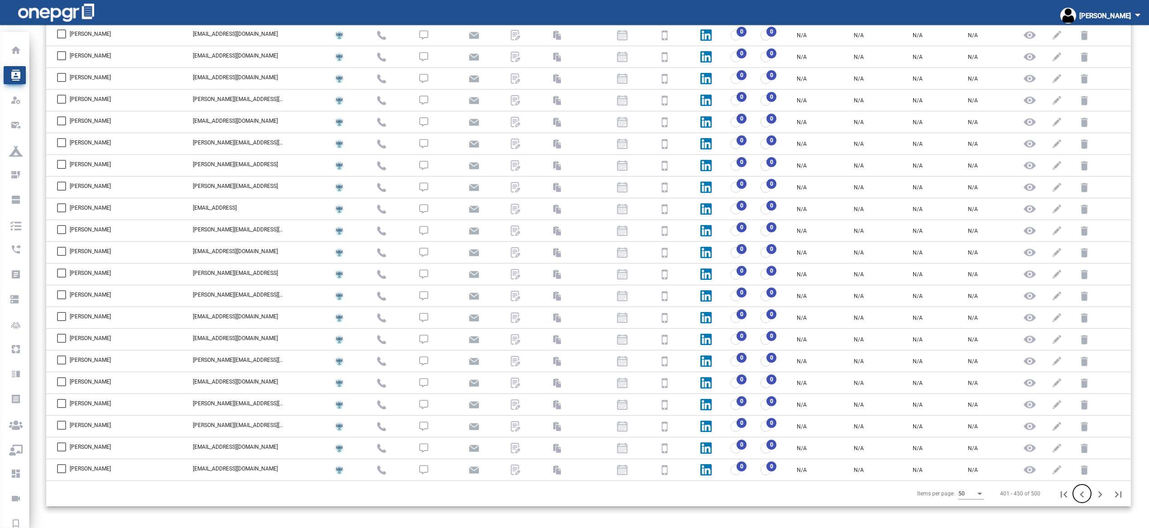
click at [587, 494] on icon "Previous page" at bounding box center [1082, 494] width 4 height 6
click at [587, 494] on icon "First page" at bounding box center [1063, 494] width 6 height 6
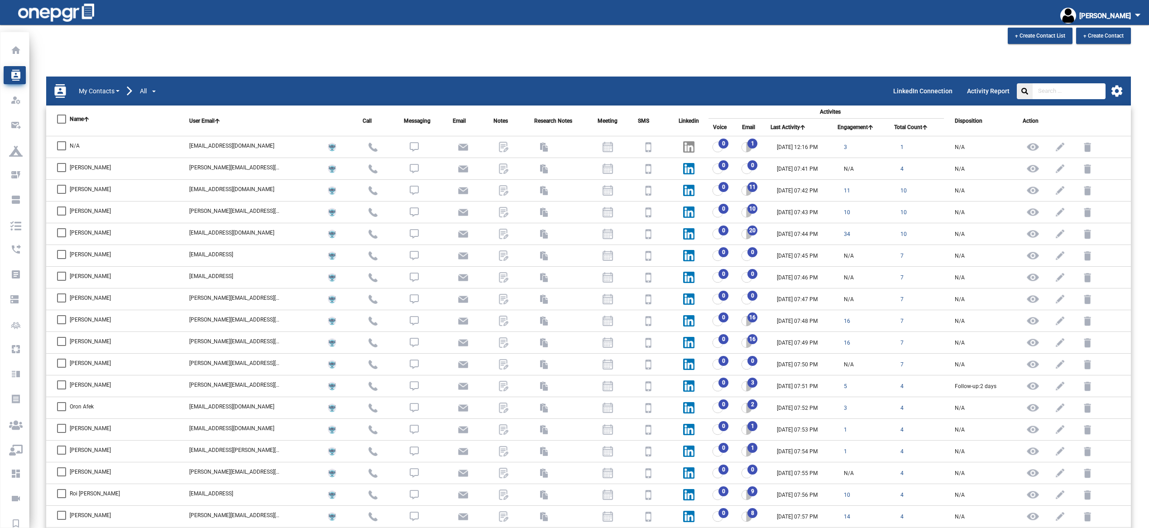
scroll to position [25, 0]
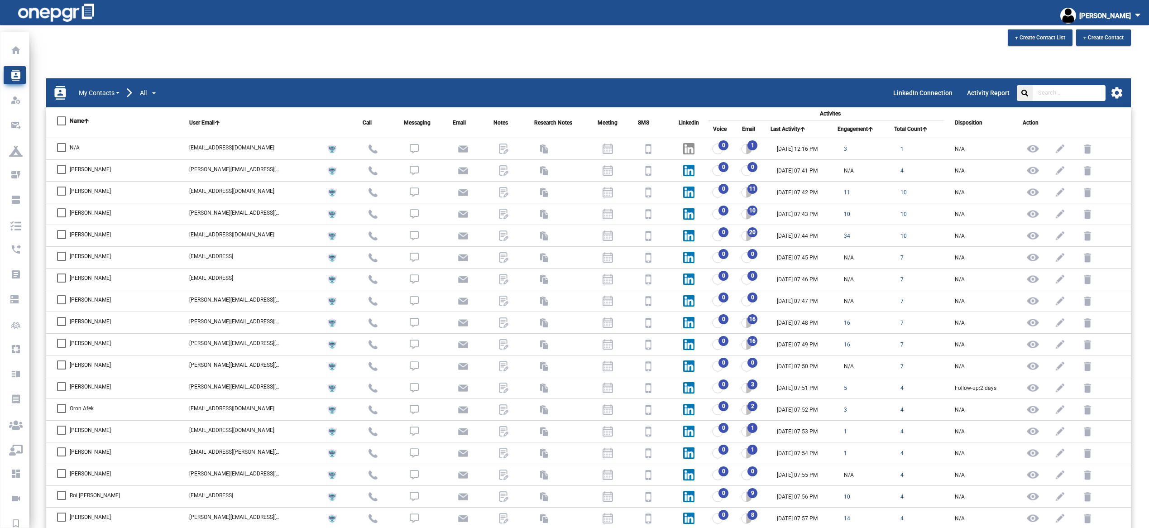
click at [587, 129] on icon at bounding box center [870, 128] width 5 height 5
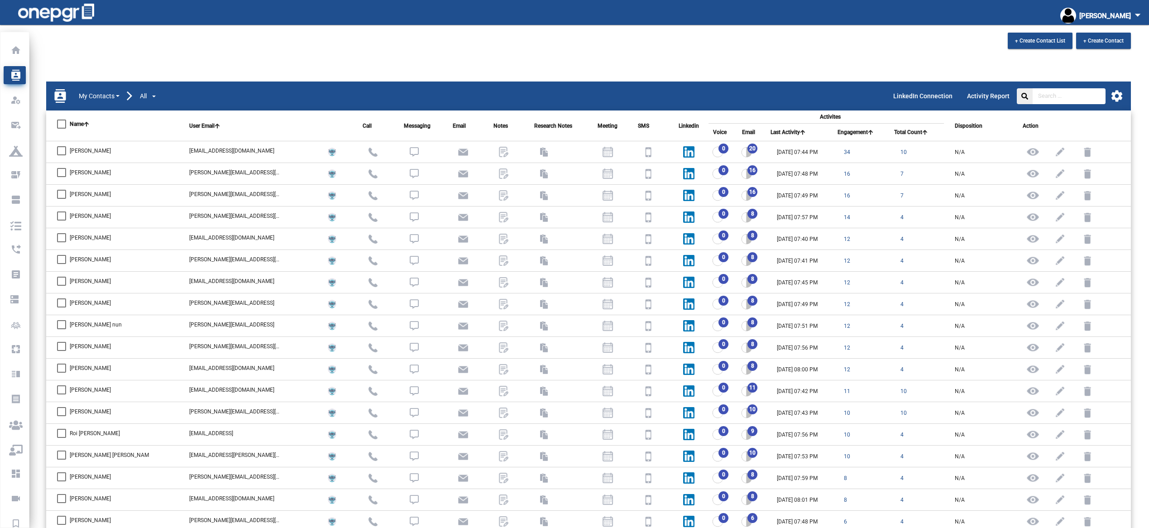
scroll to position [39, 0]
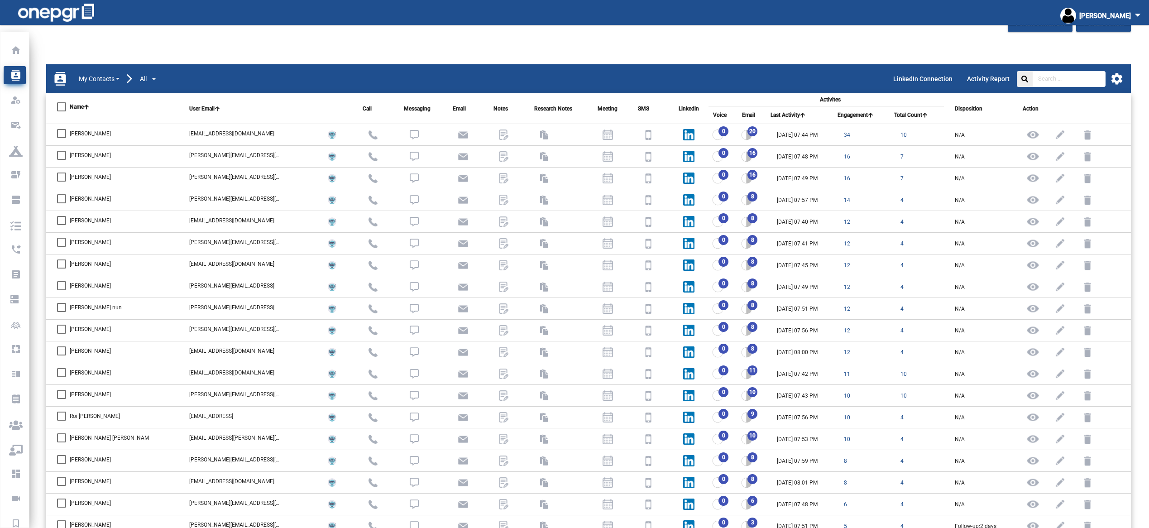
click at [62, 479] on div at bounding box center [61, 481] width 9 height 9
click at [62, 486] on input "William Boeglin" at bounding box center [61, 486] width 0 height 0
checkbox input "true"
click at [62, 453] on div "Refael Angel" at bounding box center [84, 459] width 54 height 18
drag, startPoint x: 61, startPoint y: 459, endPoint x: 63, endPoint y: 453, distance: 6.3
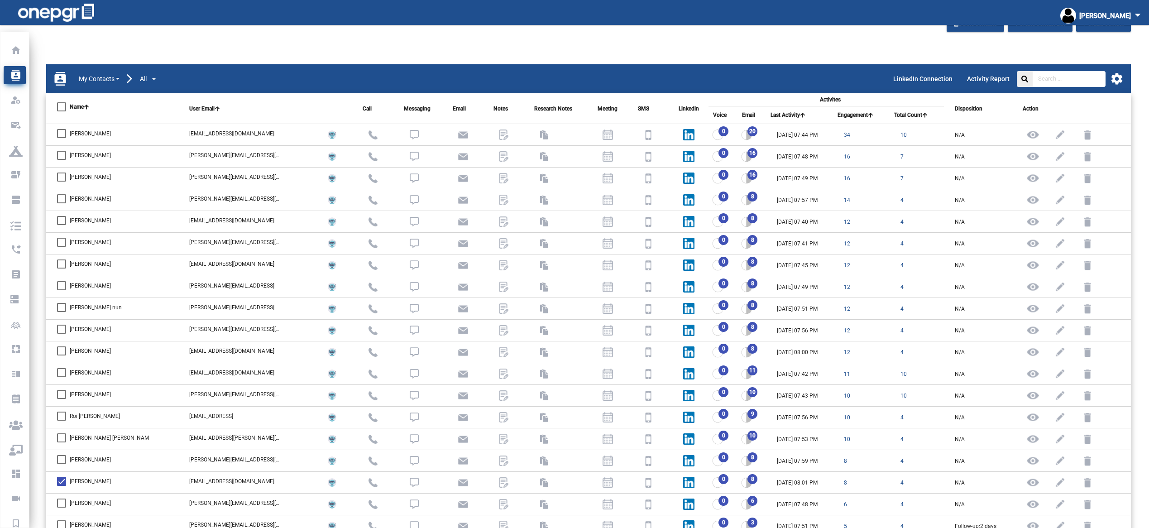
click at [62, 457] on div at bounding box center [61, 459] width 9 height 9
click at [62, 464] on input "Refael Angel" at bounding box center [61, 464] width 0 height 0
checkbox input "true"
drag, startPoint x: 61, startPoint y: 436, endPoint x: 64, endPoint y: 426, distance: 10.3
click at [62, 434] on div at bounding box center [61, 437] width 9 height 9
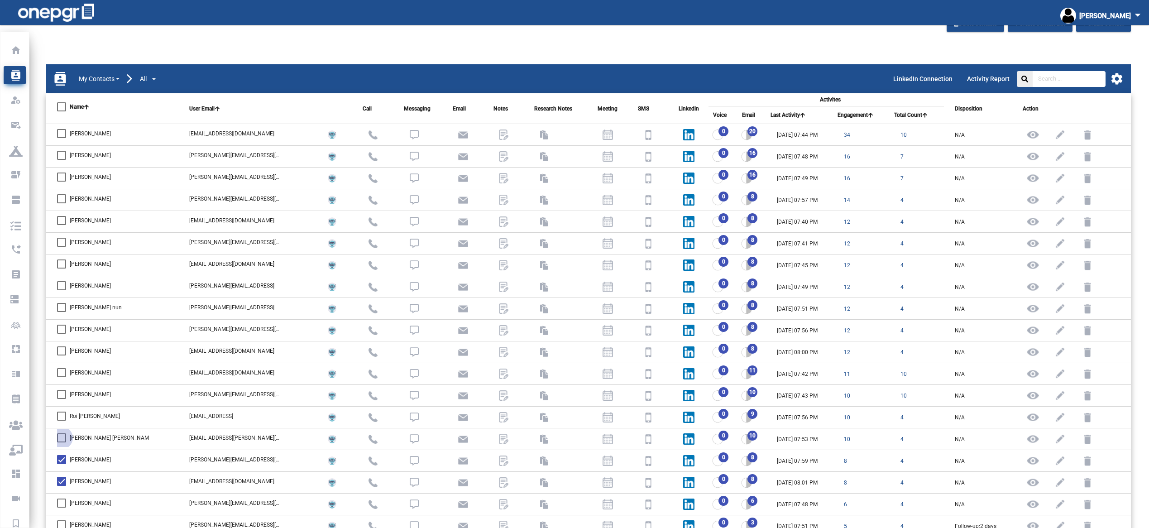
click at [62, 442] on input "Tarik Ben." at bounding box center [61, 442] width 0 height 0
checkbox input "true"
drag, startPoint x: 63, startPoint y: 414, endPoint x: 63, endPoint y: 407, distance: 6.8
click at [63, 413] on div at bounding box center [61, 415] width 9 height 9
click at [62, 420] on input "Roi Amior" at bounding box center [61, 420] width 0 height 0
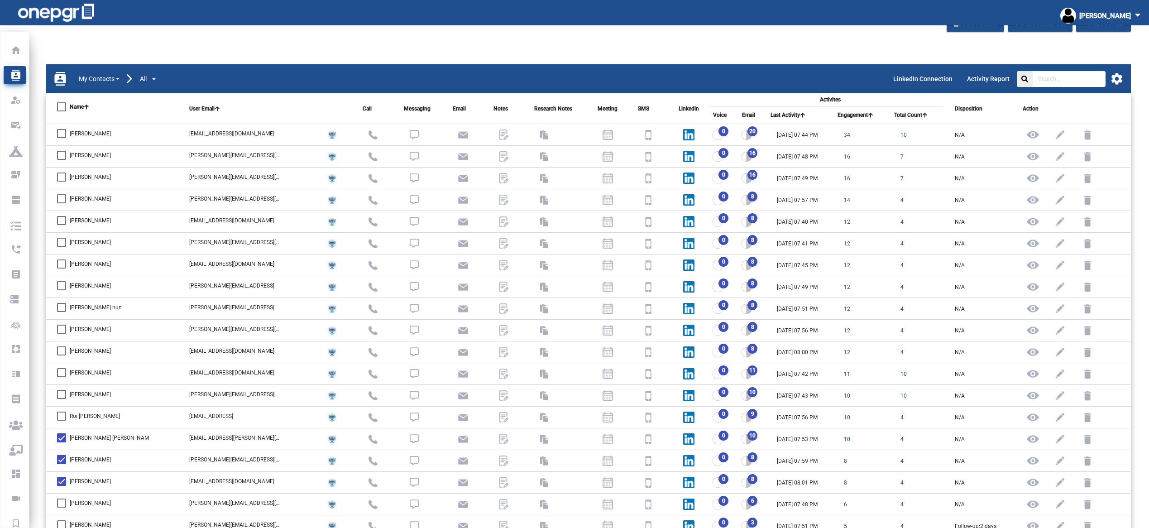
checkbox input "true"
drag, startPoint x: 61, startPoint y: 392, endPoint x: 63, endPoint y: 386, distance: 6.6
click at [62, 389] on label "Eugene Abovsky" at bounding box center [84, 394] width 54 height 11
click at [62, 399] on input "Eugene Abovsky" at bounding box center [61, 399] width 0 height 0
checkbox input "true"
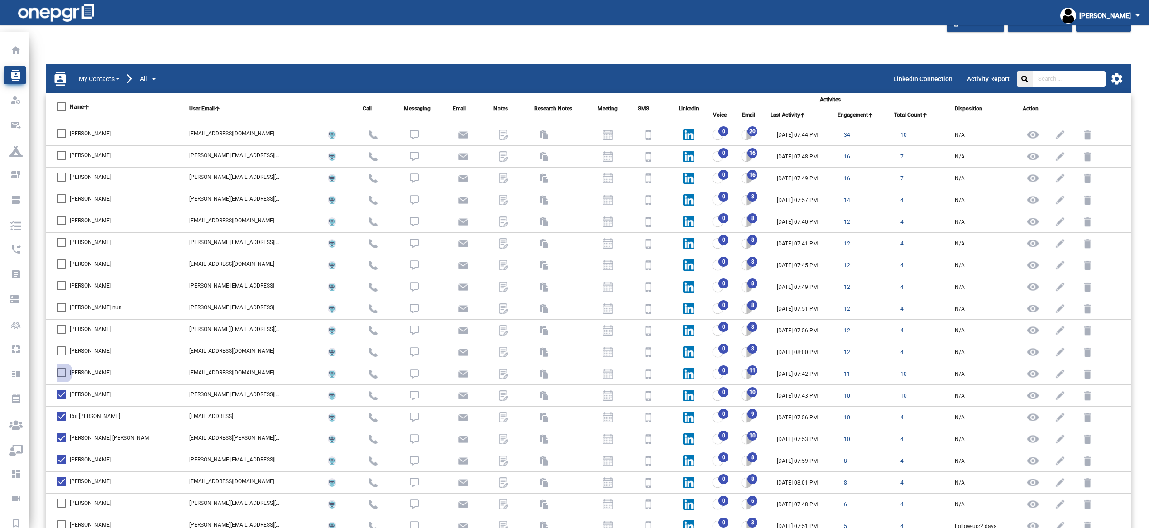
drag, startPoint x: 62, startPoint y: 372, endPoint x: 63, endPoint y: 363, distance: 8.6
click at [62, 372] on div at bounding box center [61, 372] width 9 height 9
click at [62, 377] on input "Priyanka Aash" at bounding box center [61, 377] width 0 height 0
checkbox input "true"
drag, startPoint x: 62, startPoint y: 350, endPoint x: 64, endPoint y: 339, distance: 11.1
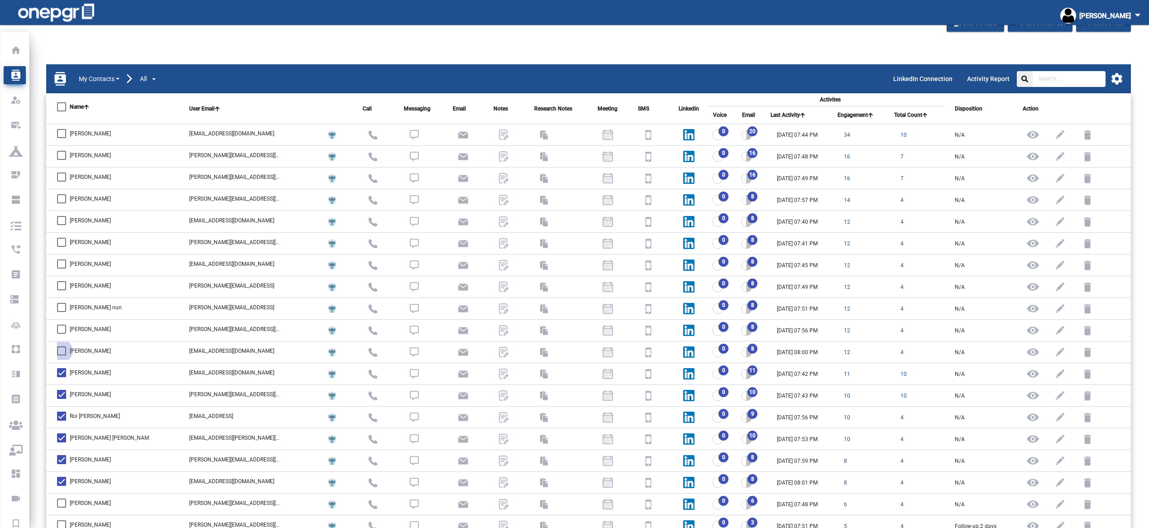
click at [62, 348] on div at bounding box center [61, 350] width 9 height 9
click at [62, 355] on input "Colt Blackmore" at bounding box center [61, 355] width 0 height 0
checkbox input "true"
drag, startPoint x: 63, startPoint y: 327, endPoint x: 63, endPoint y: 318, distance: 9.1
click at [63, 325] on div at bounding box center [61, 328] width 9 height 9
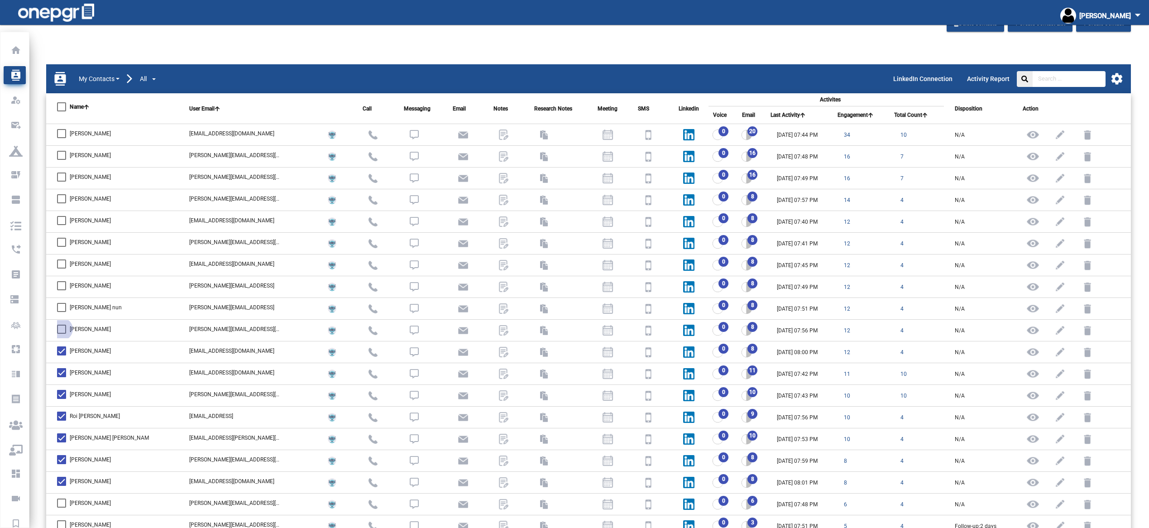
click at [62, 334] on input "Erwin Berthier" at bounding box center [61, 334] width 0 height 0
checkbox input "true"
drag, startPoint x: 63, startPoint y: 306, endPoint x: 62, endPoint y: 291, distance: 15.0
click at [63, 304] on div at bounding box center [61, 307] width 9 height 9
click at [62, 312] on input "Eli Ben nun" at bounding box center [61, 312] width 0 height 0
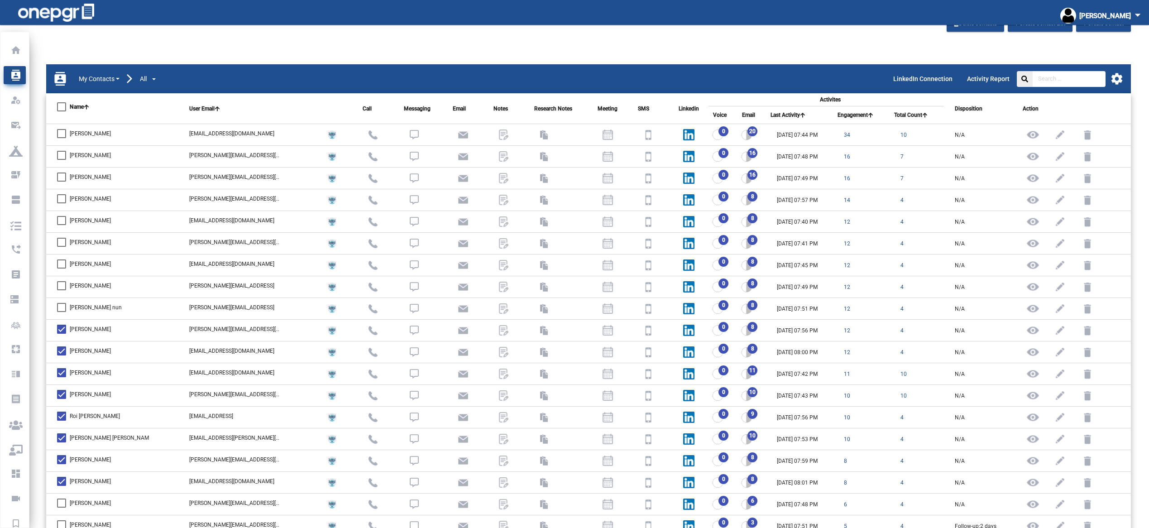
checkbox input "true"
click at [61, 283] on div at bounding box center [61, 285] width 9 height 9
click at [61, 290] on input "Gina Becchetti" at bounding box center [61, 290] width 0 height 0
checkbox input "true"
click at [61, 264] on div at bounding box center [61, 263] width 9 height 9
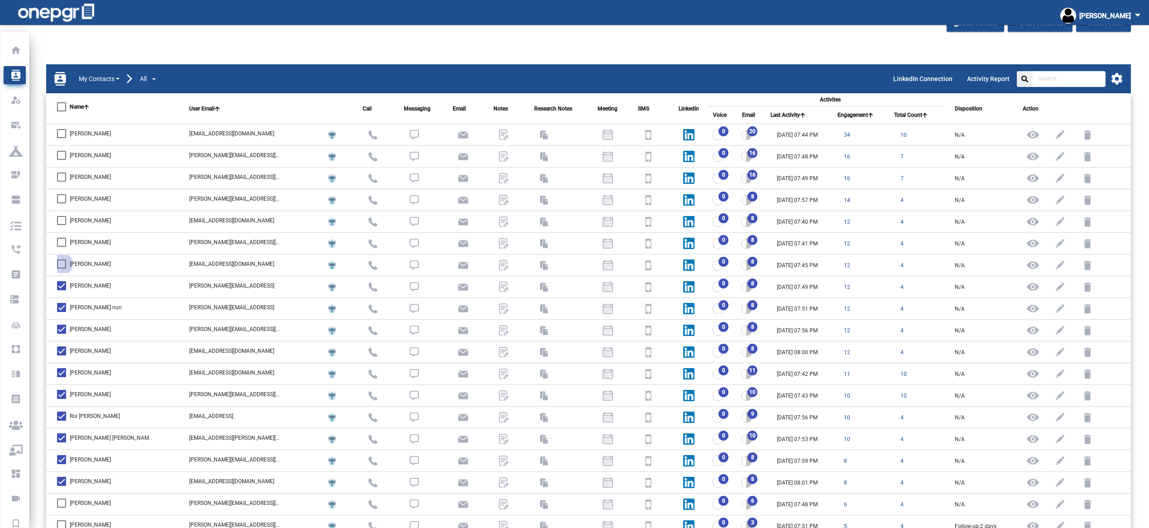
click at [61, 268] on input "Lior Barak" at bounding box center [61, 268] width 0 height 0
checkbox input "true"
drag, startPoint x: 61, startPoint y: 243, endPoint x: 63, endPoint y: 234, distance: 9.4
click at [61, 243] on div at bounding box center [61, 242] width 9 height 9
click at [61, 247] on input "Joe Baffone" at bounding box center [61, 247] width 0 height 0
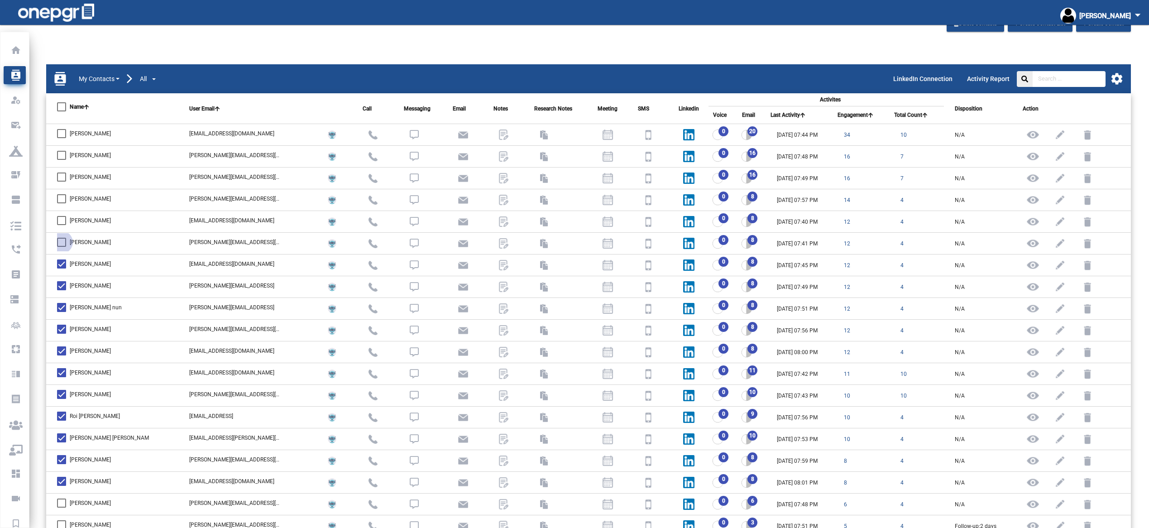
checkbox input "true"
drag, startPoint x: 65, startPoint y: 216, endPoint x: 64, endPoint y: 205, distance: 11.3
click at [65, 216] on div at bounding box center [61, 220] width 9 height 9
click at [62, 225] on input "Alex Babin" at bounding box center [61, 225] width 0 height 0
checkbox input "true"
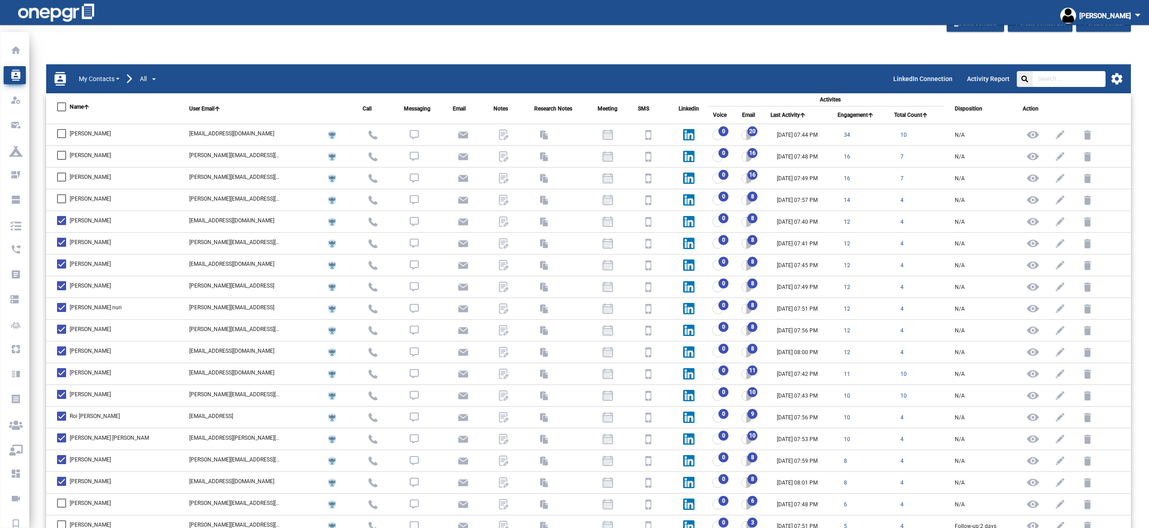
drag, startPoint x: 62, startPoint y: 197, endPoint x: 62, endPoint y: 185, distance: 12.7
click at [62, 193] on label "Jonathan Amit" at bounding box center [84, 198] width 54 height 11
click at [62, 203] on input "Jonathan Amit" at bounding box center [61, 203] width 0 height 0
checkbox input "true"
click at [62, 172] on div at bounding box center [61, 176] width 9 height 9
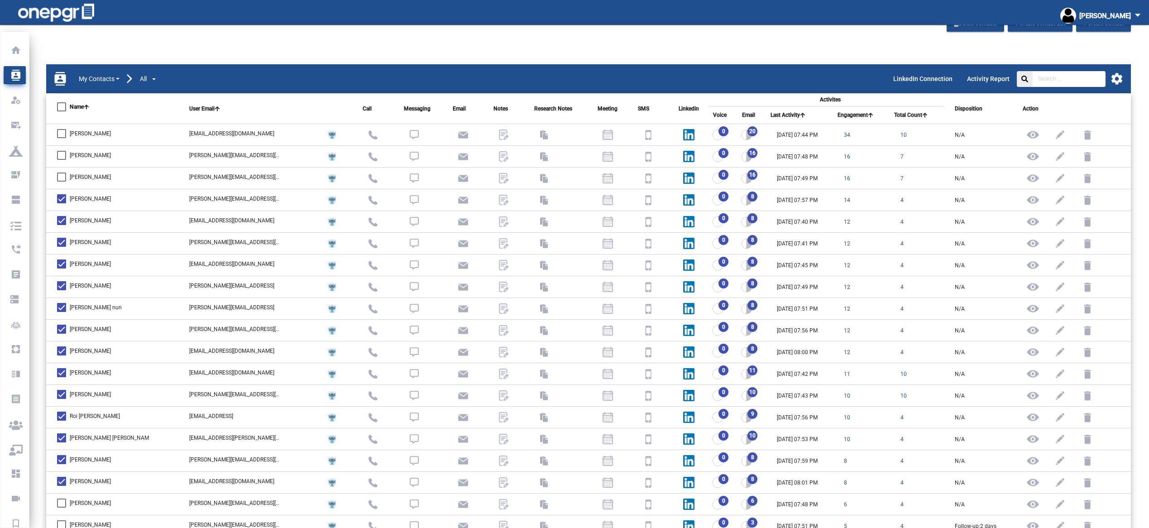
click at [62, 181] on input "Vincenzo Acinapura" at bounding box center [61, 181] width 0 height 0
checkbox input "true"
drag, startPoint x: 62, startPoint y: 154, endPoint x: 64, endPoint y: 148, distance: 6.7
click at [62, 153] on div at bounding box center [61, 155] width 9 height 9
click at [62, 160] on input "Vincenzo Acinapura" at bounding box center [61, 160] width 0 height 0
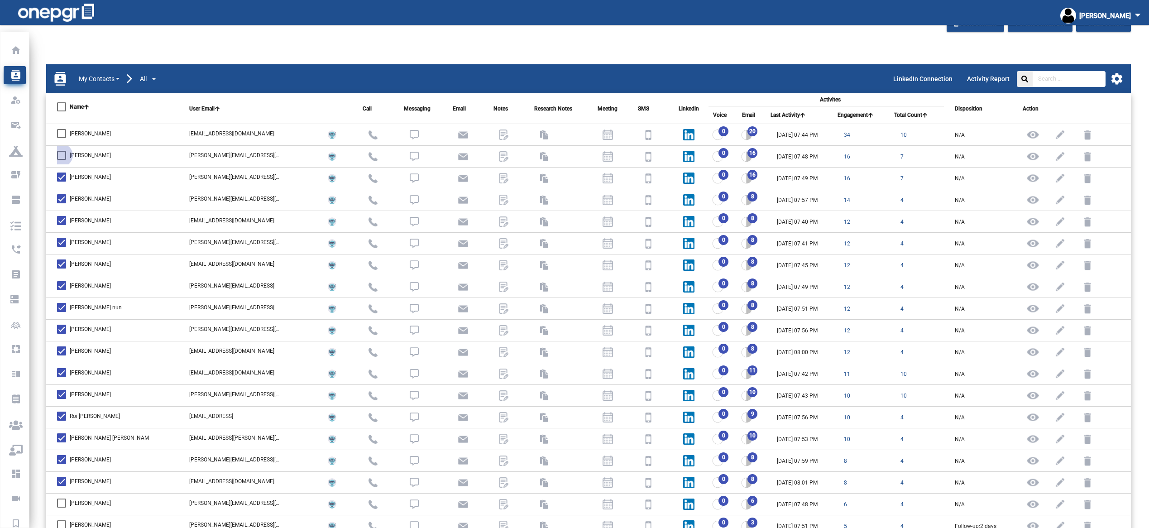
checkbox input "true"
click at [66, 130] on label "Michael D Abramoff" at bounding box center [84, 133] width 54 height 11
click at [62, 138] on input "Michael D Abramoff" at bounding box center [61, 138] width 0 height 0
checkbox input "true"
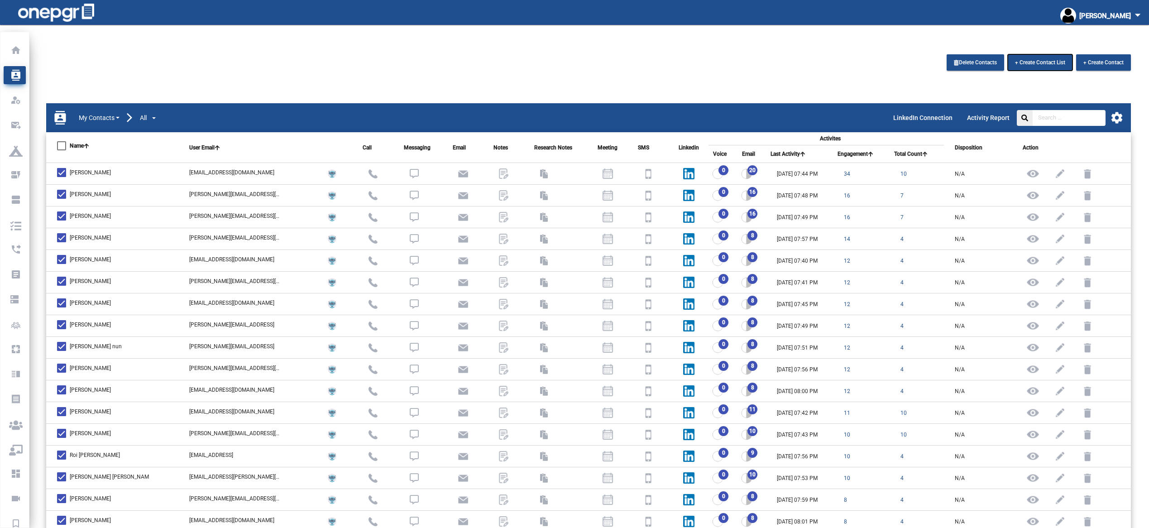
click at [587, 60] on span "+ Create Contact List" at bounding box center [1040, 62] width 50 height 6
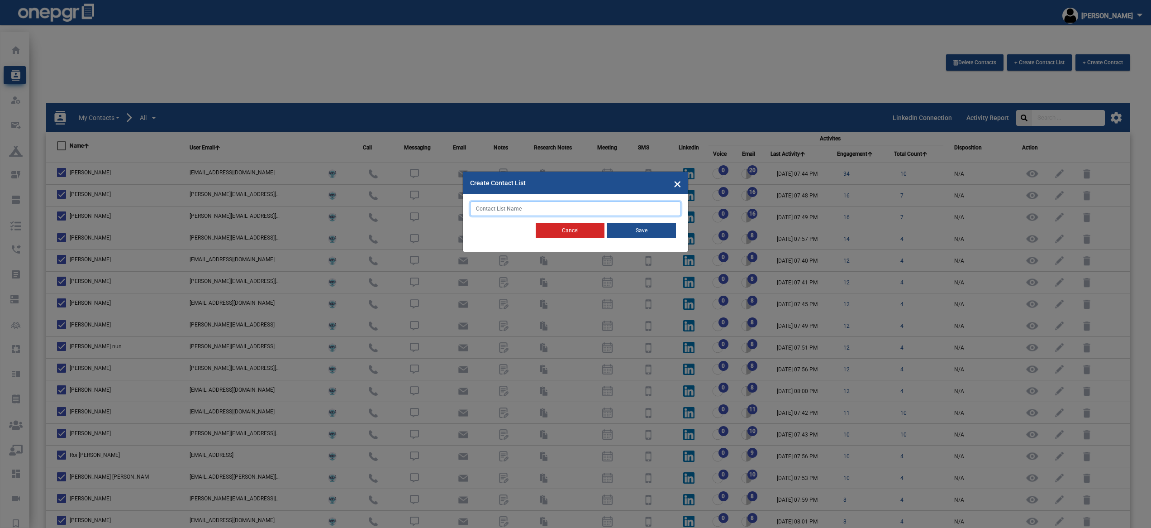
click at [562, 205] on input "text" at bounding box center [575, 208] width 211 height 14
type input "Engagement 8+ Founder-Sales led campaign"
click at [587, 231] on button "Save" at bounding box center [641, 230] width 69 height 14
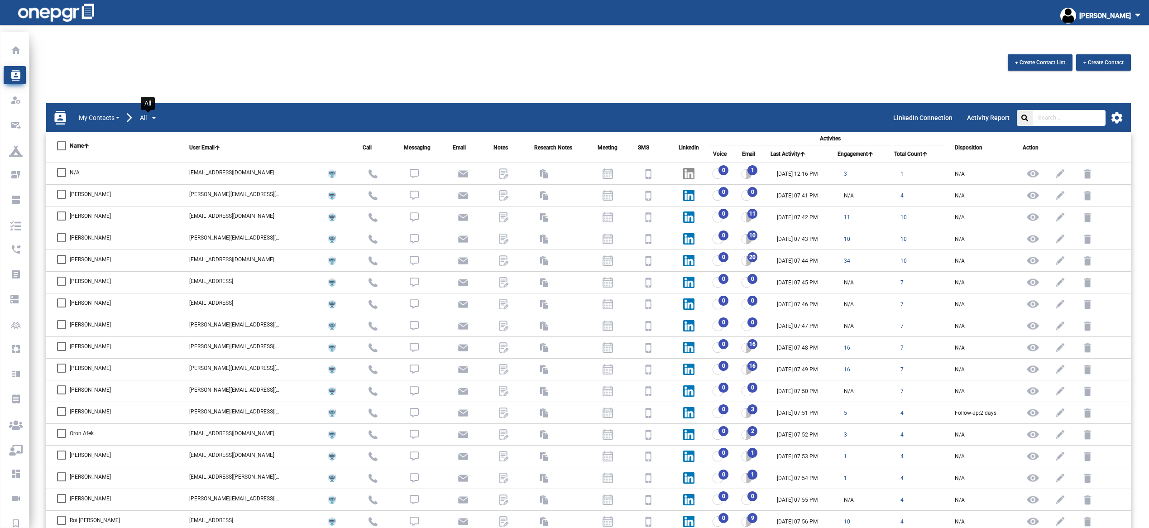
click at [155, 115] on button "All" at bounding box center [147, 118] width 17 height 10
click at [170, 136] on span "Engagement 8+ Founder-Sales led campaign" at bounding box center [206, 137] width 147 height 18
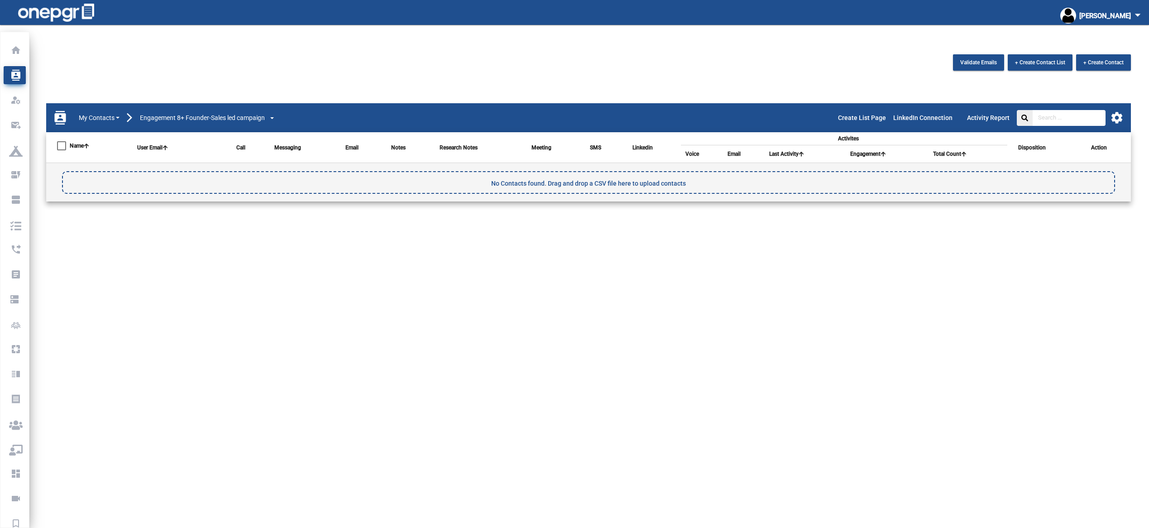
click at [587, 97] on div "Validate Emails + Create Contact List + Create Contact contacts My Contacts Eng…" at bounding box center [588, 138] width 1121 height 169
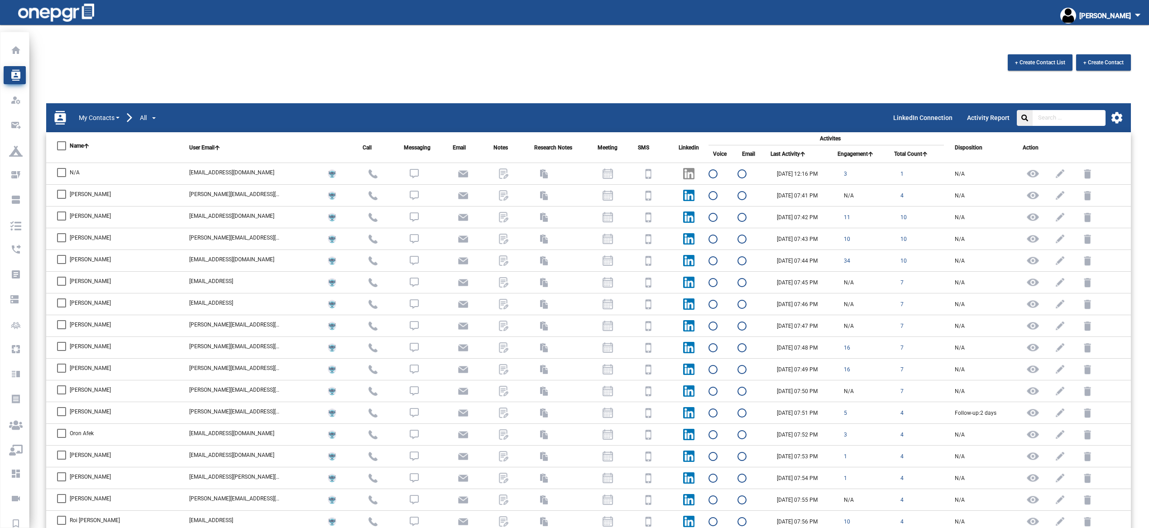
click at [62, 175] on div at bounding box center [61, 172] width 9 height 9
click at [62, 177] on input "N/A" at bounding box center [61, 177] width 0 height 0
checkbox input "true"
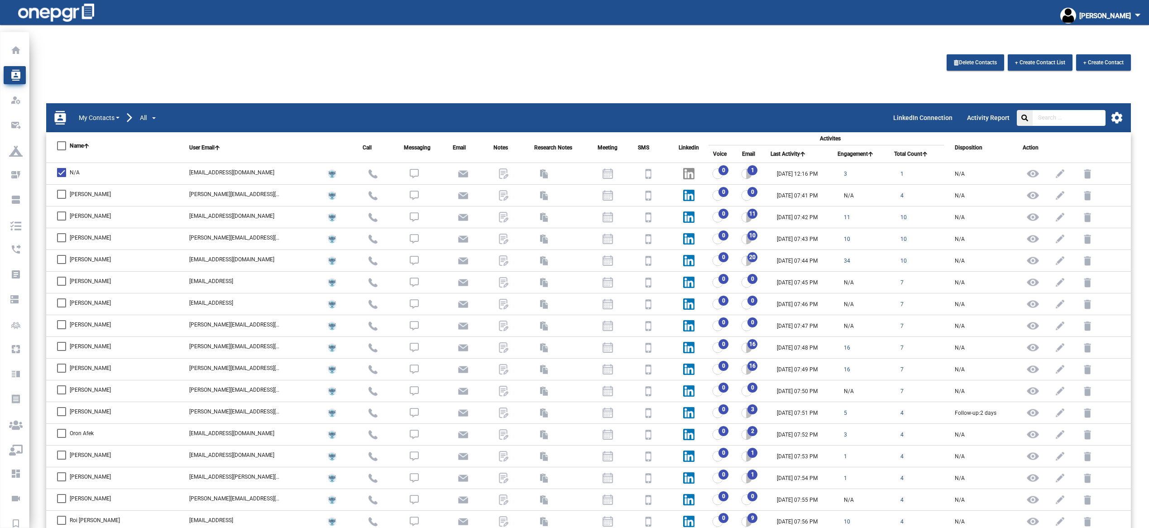
click at [61, 197] on div at bounding box center [61, 194] width 9 height 9
click at [61, 199] on input "Ahmed A." at bounding box center [61, 199] width 0 height 0
checkbox input "true"
click at [587, 152] on icon at bounding box center [802, 153] width 5 height 5
click at [587, 154] on icon at bounding box center [870, 153] width 5 height 5
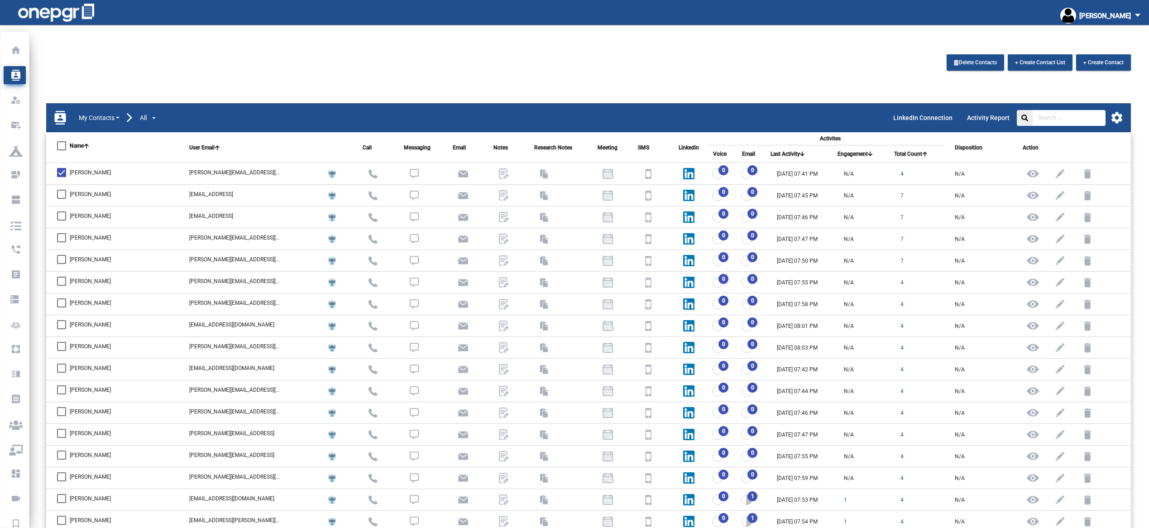
click at [587, 113] on mat-icon "settings" at bounding box center [1117, 118] width 14 height 14
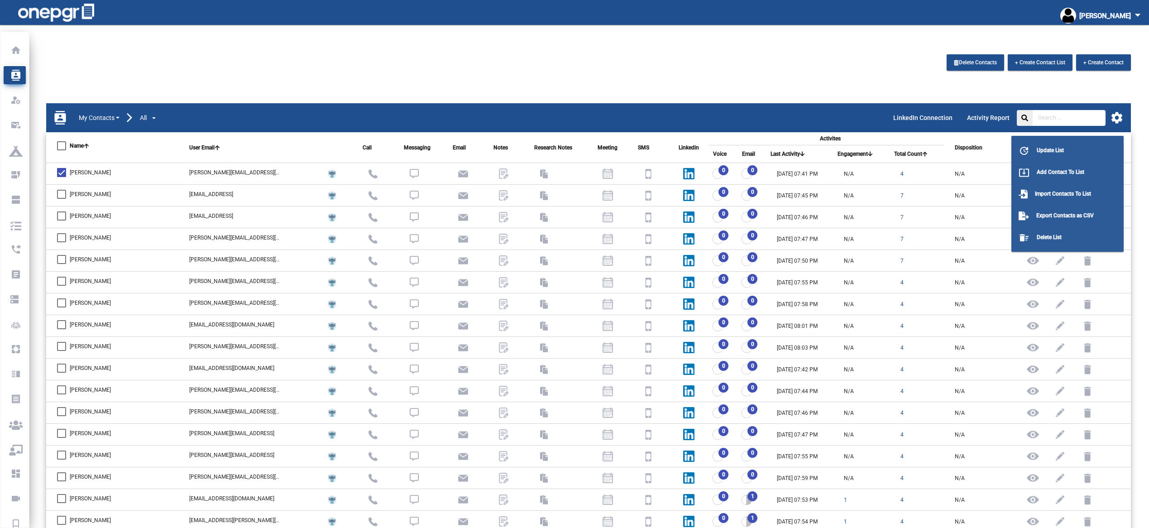
click at [587, 154] on div at bounding box center [574, 264] width 1149 height 528
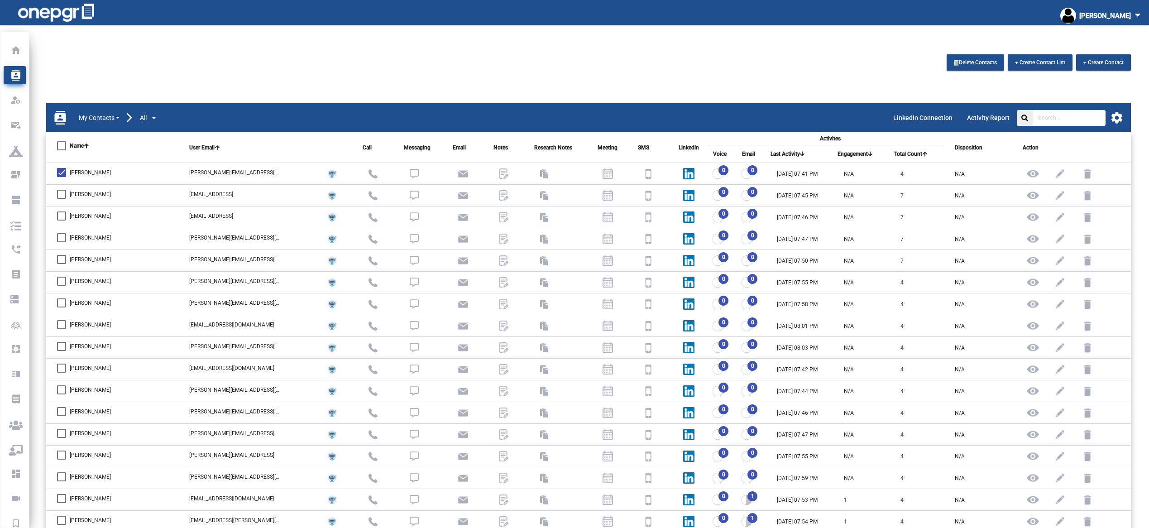
click at [587, 153] on icon at bounding box center [870, 153] width 5 height 5
click at [63, 175] on div at bounding box center [61, 172] width 9 height 9
click at [62, 177] on input "Michael D Abramoff" at bounding box center [61, 177] width 0 height 0
checkbox input "true"
click at [587, 174] on span "34" at bounding box center [847, 174] width 6 height 6
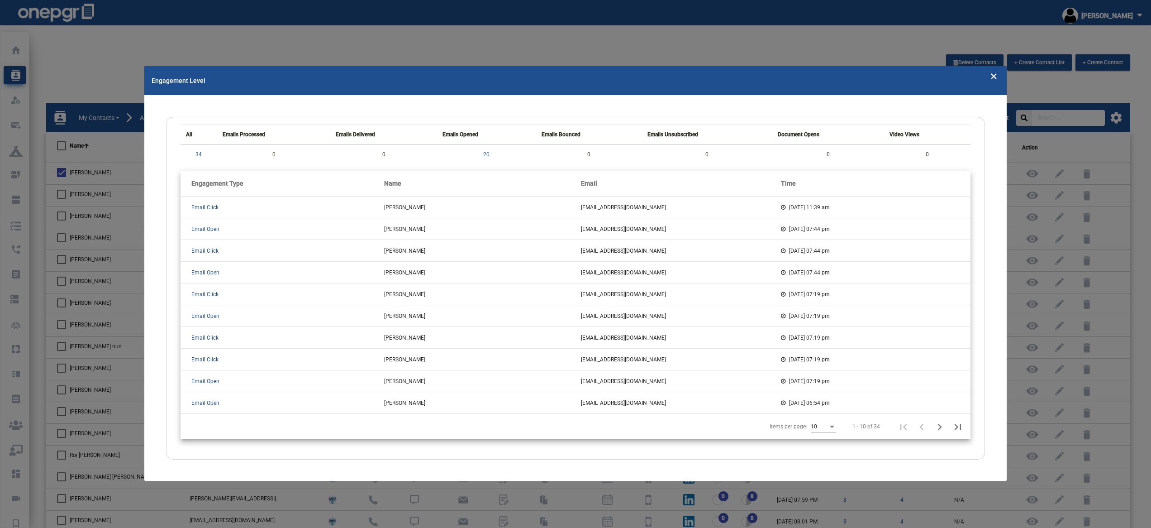
click at [587, 76] on icon "Close" at bounding box center [994, 76] width 8 height 14
